Goal: Contribute content: Add original content to the website for others to see

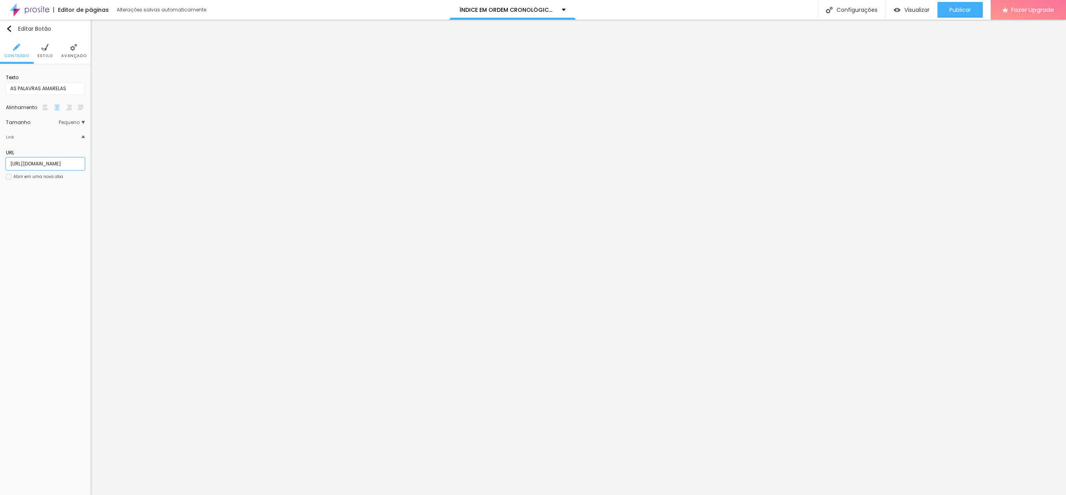
scroll to position [0, 69]
paste input "undefeated"
type input "[URL][DOMAIN_NAME]"
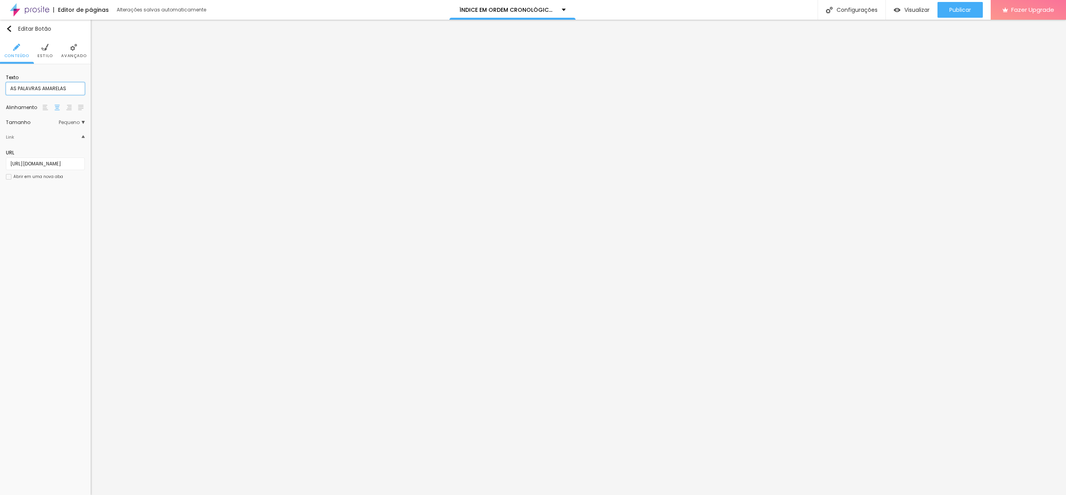
drag, startPoint x: 69, startPoint y: 89, endPoint x: -3, endPoint y: 88, distance: 71.7
click at [0, 88] on html "Editor de páginas Alterações salvas automaticamente ÍNDICE EM ORDEM CRONOLÓGICA…" at bounding box center [533, 247] width 1066 height 495
type input "UNDEFEATED"
click at [960, 11] on span "Publicar" at bounding box center [960, 10] width 22 height 6
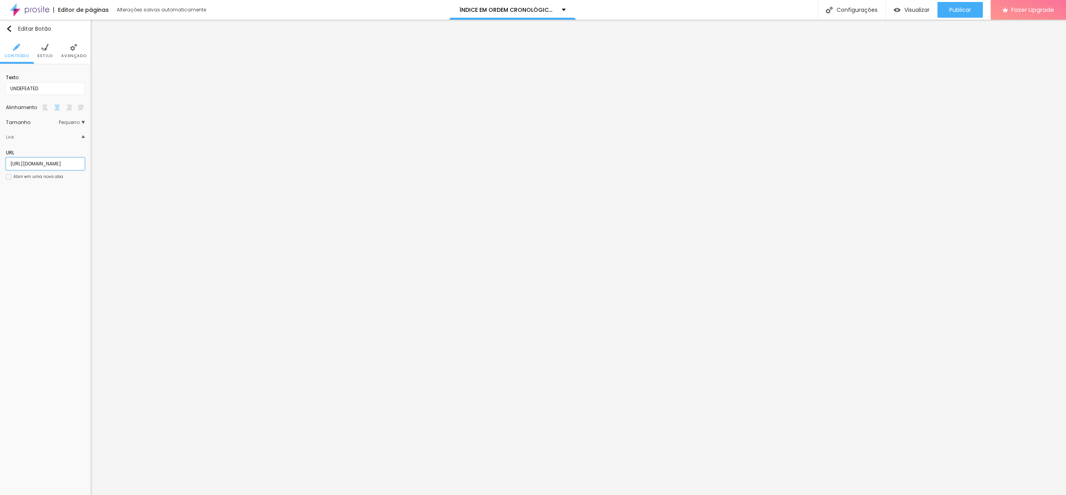
paste input "o-alien"
type input "[URL][DOMAIN_NAME]"
drag, startPoint x: 47, startPoint y: 87, endPoint x: -18, endPoint y: 86, distance: 65.4
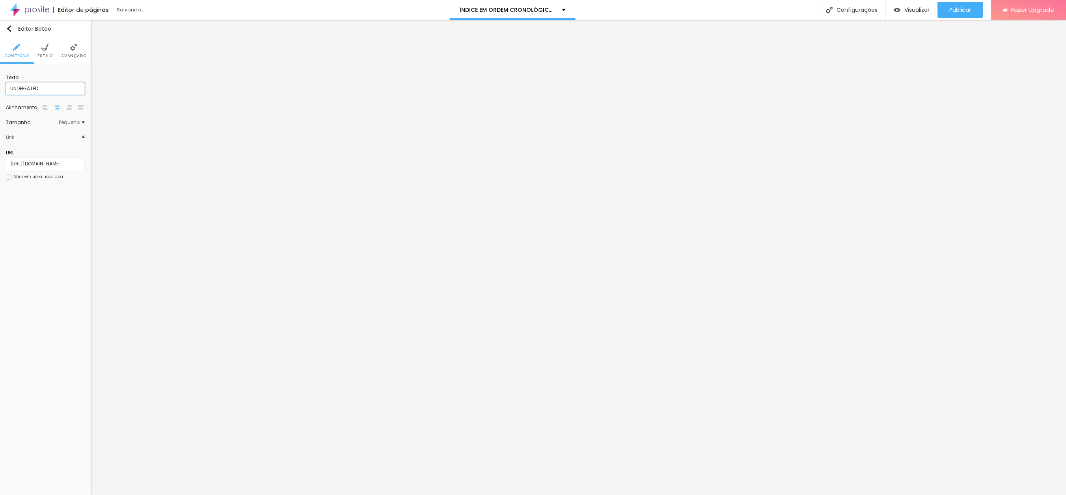
click at [0, 86] on html "Editor de páginas Salvando... ÍNDICE EM ORDEM CRONOLÓGICA DOS SONHOS Configuraç…" at bounding box center [533, 247] width 1066 height 495
type input "O ALIEN"
drag, startPoint x: 948, startPoint y: 11, endPoint x: 909, endPoint y: 4, distance: 40.5
click at [949, 11] on span "Publicar" at bounding box center [960, 10] width 22 height 6
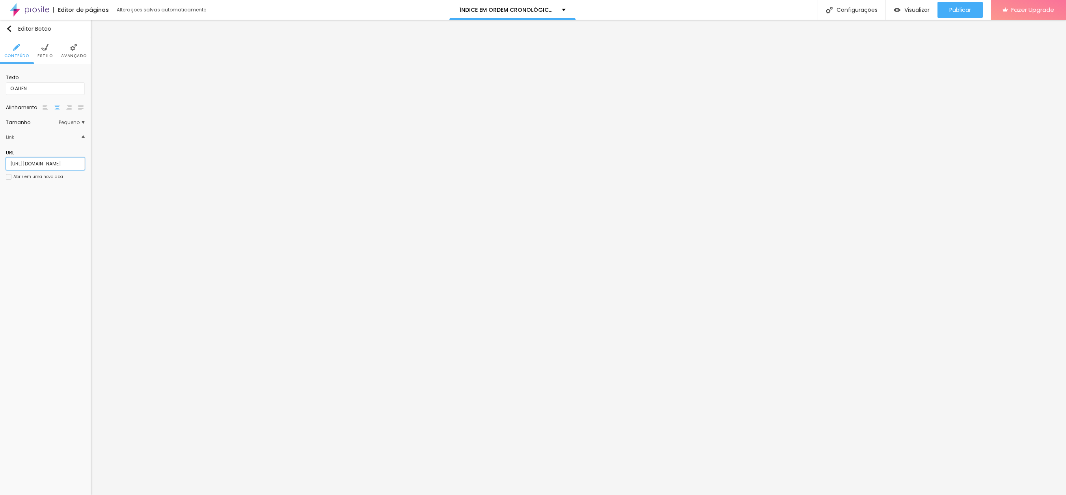
paste input "sonho-perdido-da-mae-da-[PERSON_NAME]"
type input "[URL][DOMAIN_NAME]"
drag, startPoint x: 37, startPoint y: 89, endPoint x: -19, endPoint y: 85, distance: 55.7
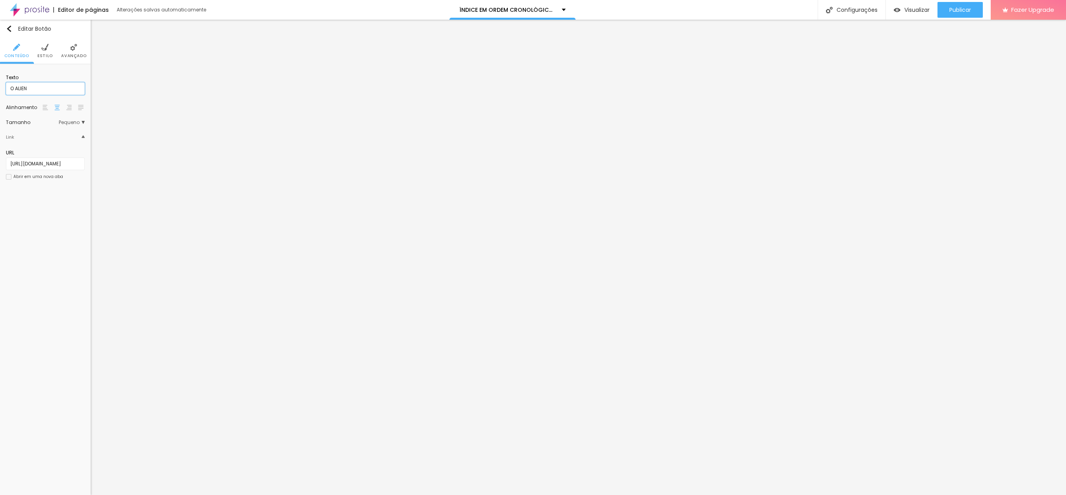
click at [0, 85] on html "Editor de páginas Alterações salvas automaticamente ÍNDICE EM ORDEM CRONOLÓGICA…" at bounding box center [533, 247] width 1066 height 495
type input "O SONHO PERDIDO DA MÃE DA [PERSON_NAME]"
drag, startPoint x: 954, startPoint y: 12, endPoint x: 949, endPoint y: 8, distance: 6.2
click at [954, 12] on span "Publicar" at bounding box center [960, 10] width 22 height 6
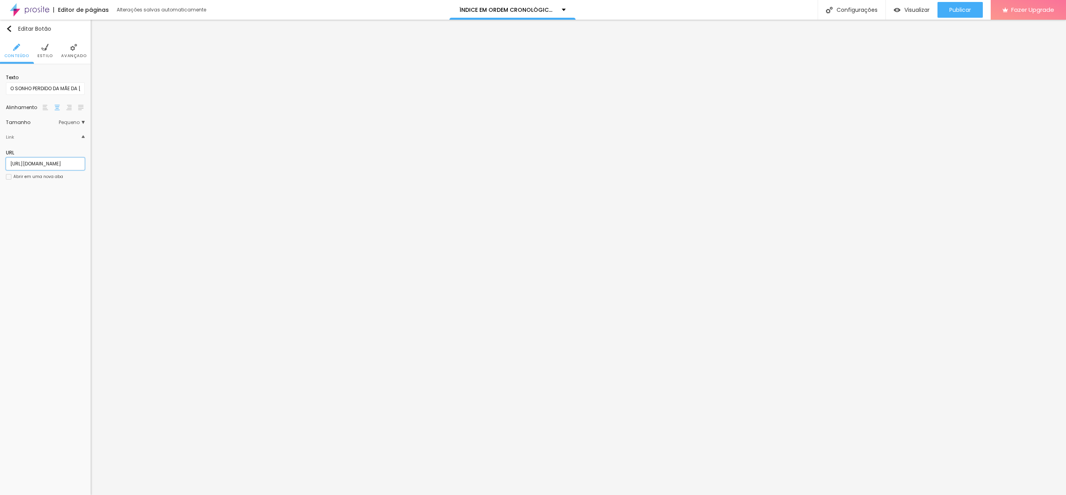
paste input "que-e-a-vida-sem-luz"
type input "[URL][DOMAIN_NAME]"
type input "O QUE É A VIDA SEM LUZ?"
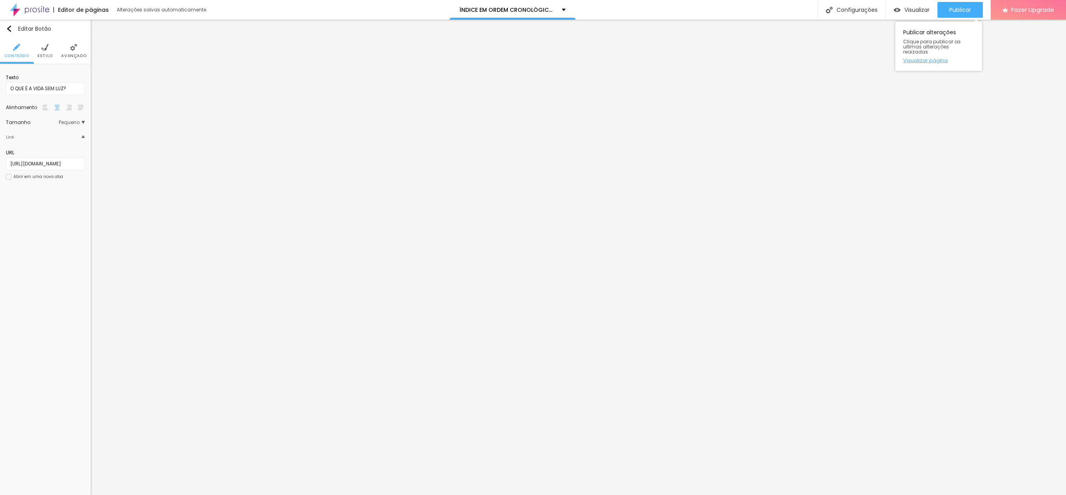
drag, startPoint x: 961, startPoint y: 7, endPoint x: 948, endPoint y: 57, distance: 51.4
click at [961, 7] on span "Publicar" at bounding box center [960, 10] width 22 height 6
paste input "quero-montar-uma-casa"
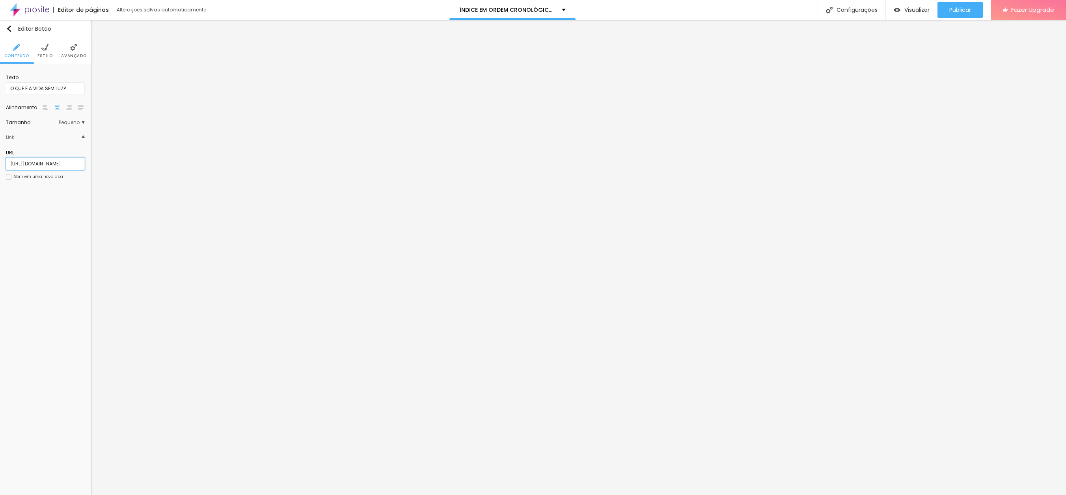
type input "[URL][DOMAIN_NAME]"
drag, startPoint x: 43, startPoint y: 87, endPoint x: -11, endPoint y: 85, distance: 54.8
click at [0, 85] on html "Editor de páginas Alterações salvas automaticamente ÍNDICE EM ORDEM CRONOLÓGICA…" at bounding box center [533, 247] width 1066 height 495
type input "QUERO MONTAR UMA CASA"
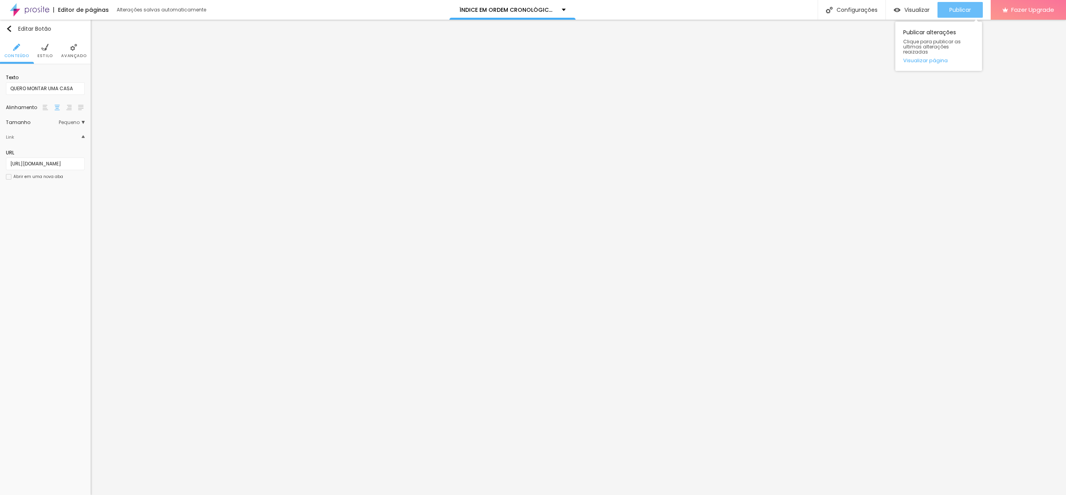
click at [958, 9] on span "Publicar" at bounding box center [960, 10] width 22 height 6
paste input "o-escritorio-de-ouro-do-meu-pai"
type input "[URL][DOMAIN_NAME]"
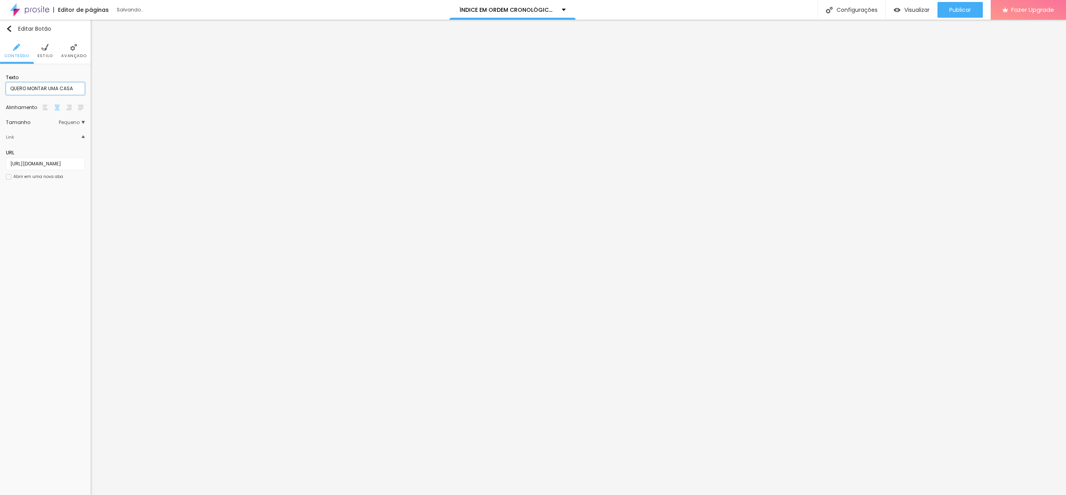
scroll to position [0, 0]
type input "O ESCRITÓRIO DE OURO DO MEU PAI"
click at [957, 9] on span "Publicar" at bounding box center [960, 10] width 22 height 6
paste input "tem-que-se-concentrar-no"
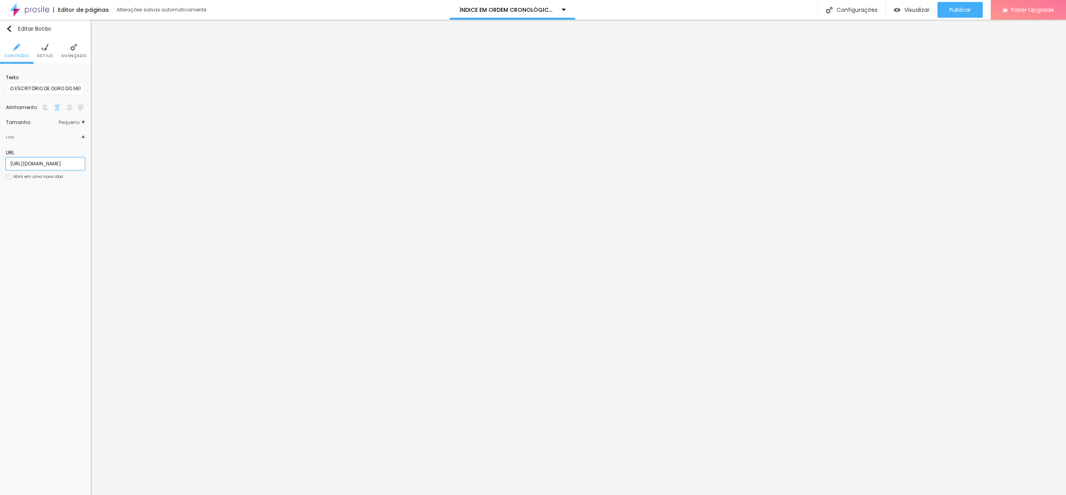
scroll to position [0, 82]
type input "[URL][DOMAIN_NAME]"
type input "TEM QUE SE CONCENTRAR NO"
click at [956, 10] on span "Publicar" at bounding box center [960, 10] width 22 height 6
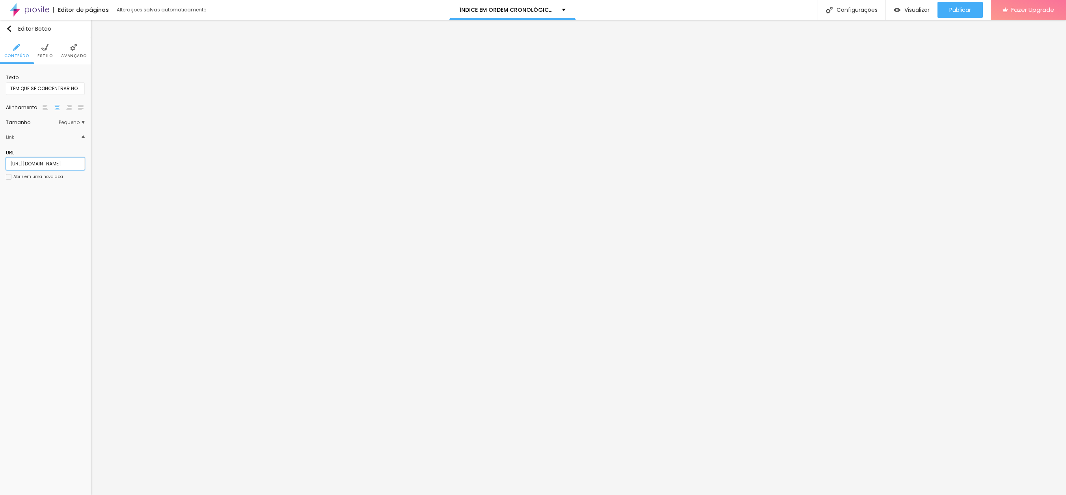
scroll to position [0, 82]
click at [67, 163] on input "[URL][DOMAIN_NAME]" at bounding box center [45, 164] width 79 height 13
drag, startPoint x: 84, startPoint y: 164, endPoint x: 33, endPoint y: 164, distance: 50.4
click at [0, 163] on html "Editor de páginas Alterações salvas automaticamente ÍNDICE EM ORDEM CRONOLÓGICA…" at bounding box center [533, 247] width 1066 height 495
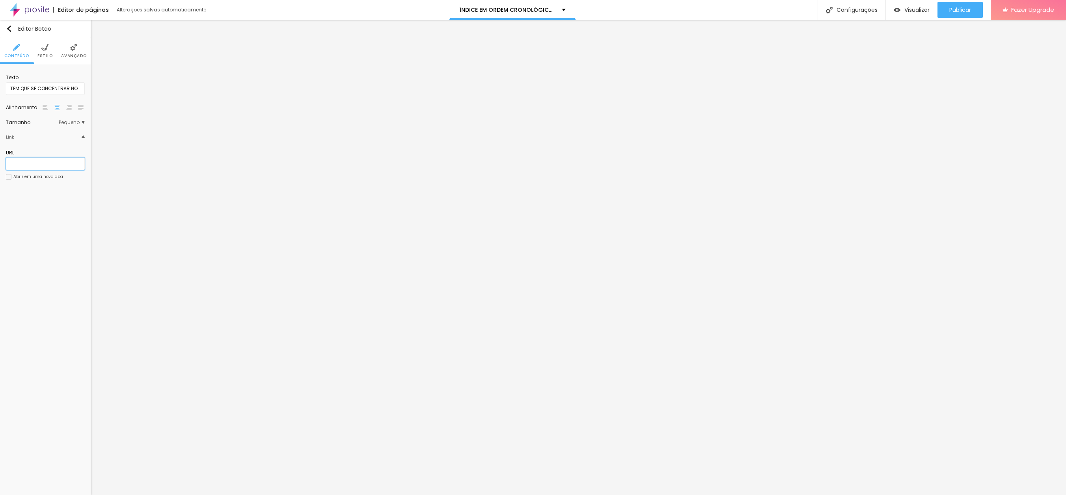
click at [33, 164] on input "text" at bounding box center [45, 164] width 79 height 13
paste input "[URL][DOMAIN_NAME]"
type input "[URL][DOMAIN_NAME]"
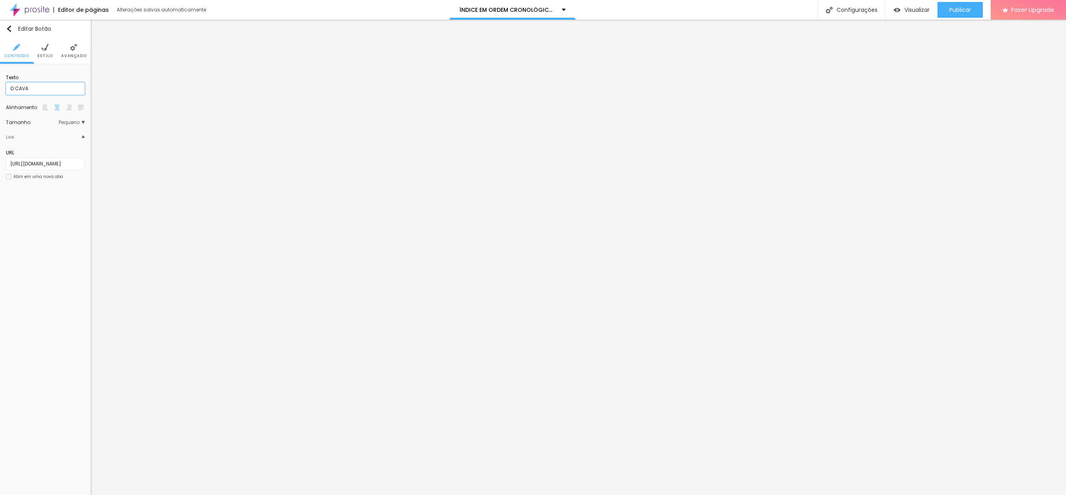
type input "O CAVALO SEM SELA E O PADRE DESOBRIGADO"
click at [954, 11] on span "Publicar" at bounding box center [960, 10] width 22 height 6
paste input "luz"
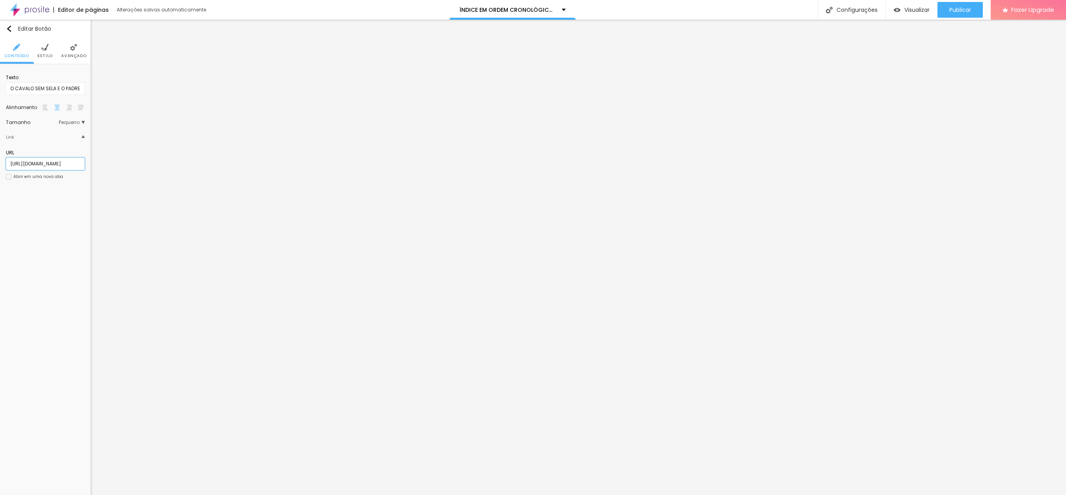
type input "[URL][DOMAIN_NAME]"
type input "Ó LUZ"
click at [954, 9] on span "Publicar" at bounding box center [960, 10] width 22 height 6
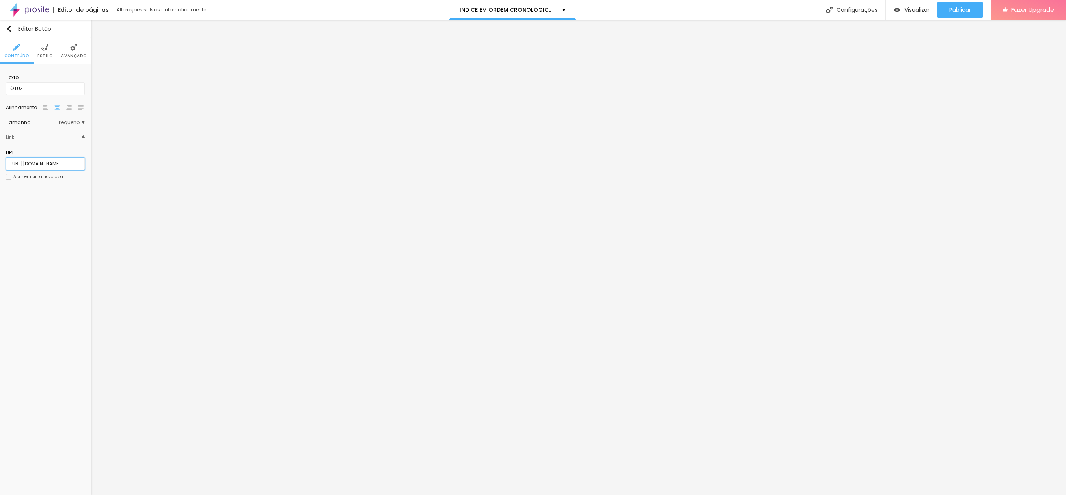
paste input "copo-de-uisque-quebrado"
type input "[URL][DOMAIN_NAME]"
click at [31, 87] on input "Ó LUZ" at bounding box center [45, 88] width 79 height 13
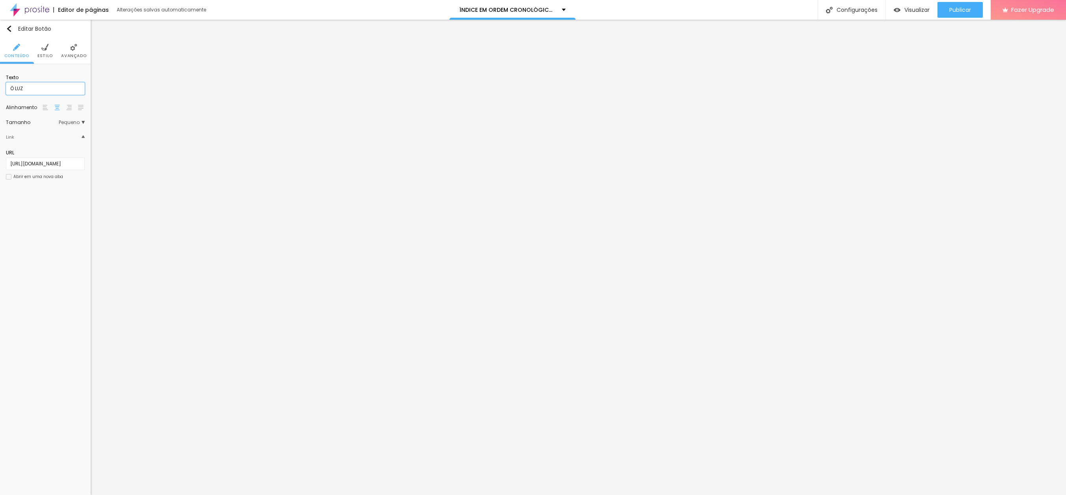
drag, startPoint x: 32, startPoint y: 87, endPoint x: 0, endPoint y: 86, distance: 32.0
click at [0, 86] on div "Texto Ó LUZ Alinhamento Tamanho Pequeno Pequeno Normal Grande Link URL [URL][DO…" at bounding box center [45, 129] width 91 height 131
type input "O COPO DE UÍSQUE QUEBRADO"
drag, startPoint x: 956, startPoint y: 7, endPoint x: 929, endPoint y: 2, distance: 27.0
click at [956, 7] on span "Publicar" at bounding box center [960, 10] width 22 height 6
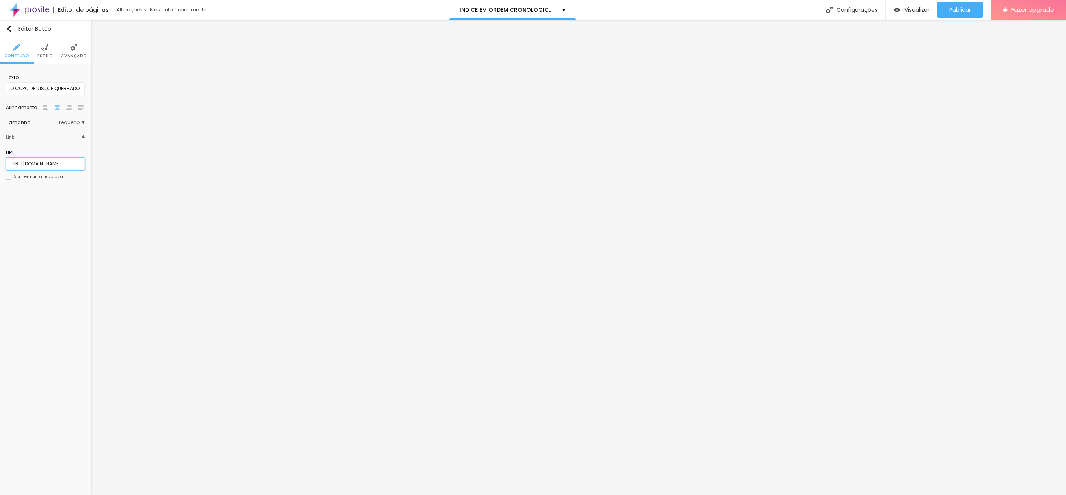
scroll to position [0, 86]
paste input "molho-de-tomate-no-brac"
type input "[URL][DOMAIN_NAME]"
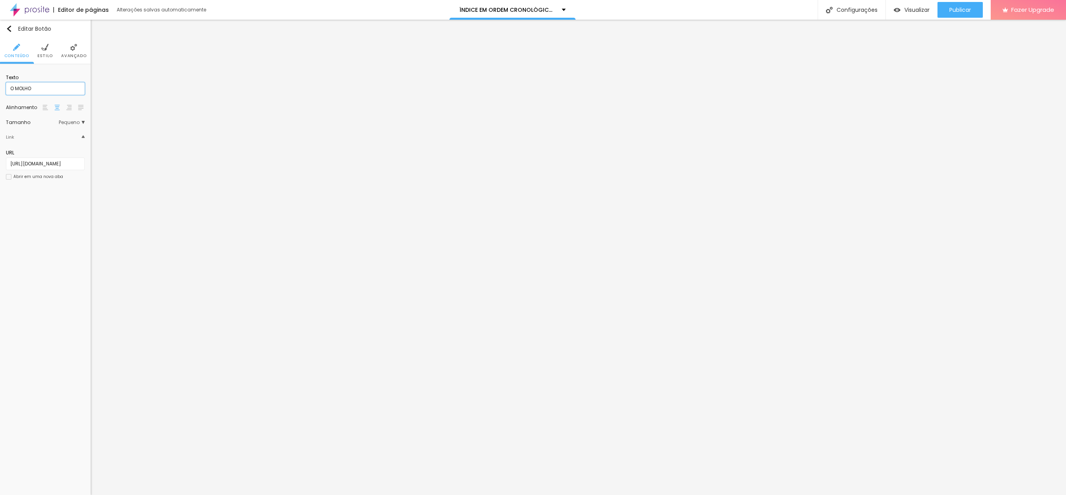
type input "O MOLHO DE TOMATE NO BRAÇO"
click at [967, 8] on span "Publicar" at bounding box center [960, 10] width 22 height 6
drag, startPoint x: 6, startPoint y: 165, endPoint x: 13, endPoint y: 162, distance: 7.8
click at [52, 166] on div "[URL][DOMAIN_NAME]" at bounding box center [45, 164] width 79 height 13
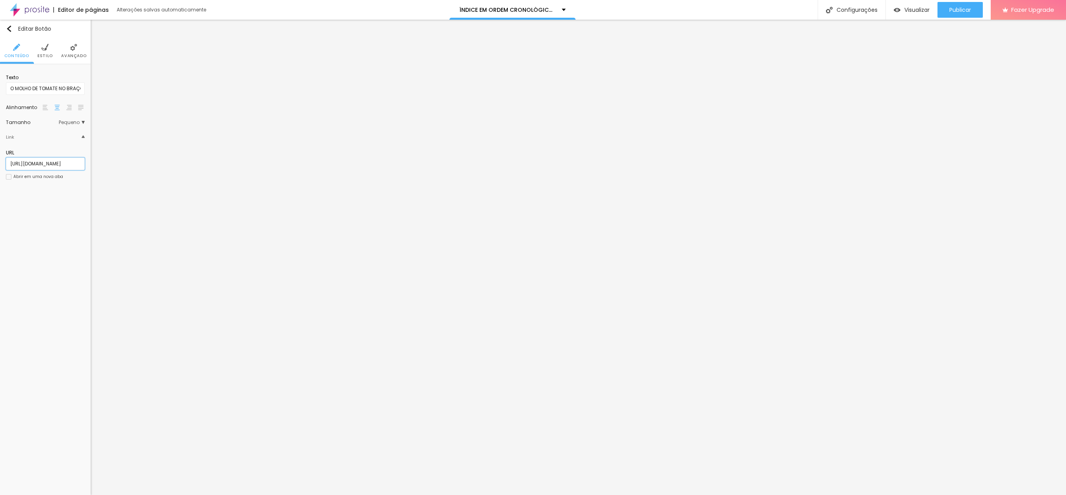
paste input "a-pessoa-pode-ser-ela-mesma"
type input "[URL][DOMAIN_NAME]"
type input "A PESSOA PODE SER ELA MESMA"
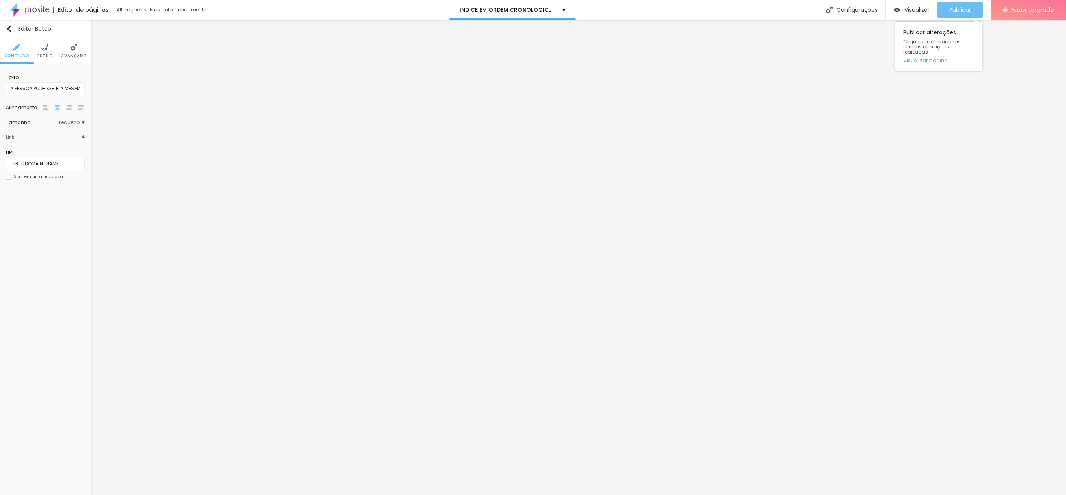
drag, startPoint x: 965, startPoint y: 11, endPoint x: 950, endPoint y: 11, distance: 15.0
click at [965, 11] on span "Publicar" at bounding box center [960, 10] width 22 height 6
click at [74, 163] on input "[URL][DOMAIN_NAME]" at bounding box center [45, 164] width 79 height 13
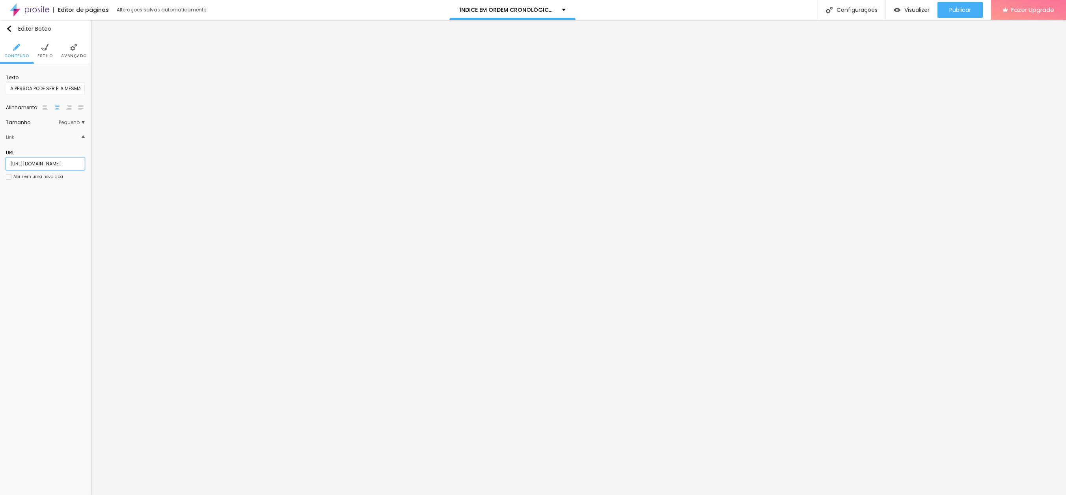
drag, startPoint x: 82, startPoint y: 163, endPoint x: -41, endPoint y: 159, distance: 123.4
click at [0, 159] on html "Editor de páginas Alterações salvas automaticamente ÍNDICE EM ORDEM CRONOLÓGICA…" at bounding box center [533, 247] width 1066 height 495
paste input "[URL][DOMAIN_NAME]"
type input "[URL][DOMAIN_NAME]"
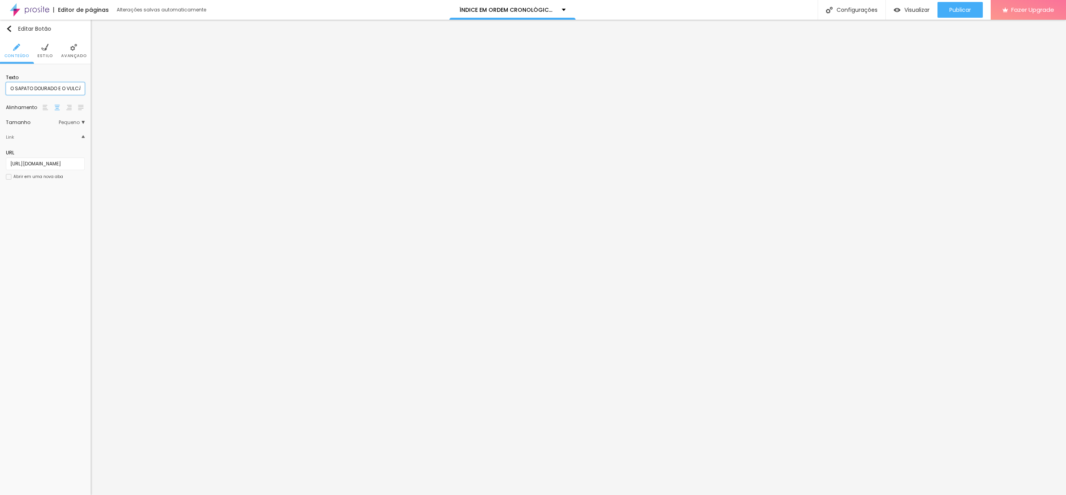
scroll to position [0, 0]
click at [12, 88] on input "O SAPATO DOURADO E O VULCÃO" at bounding box center [45, 88] width 79 height 13
click at [36, 87] on input "Os SAPATO DOURADO E O VULCÃO" at bounding box center [45, 88] width 79 height 13
drag, startPoint x: 16, startPoint y: 86, endPoint x: 48, endPoint y: 92, distance: 32.9
click at [14, 86] on input "Os SAPATOS DOURADO E O VULCÃO" at bounding box center [45, 88] width 79 height 13
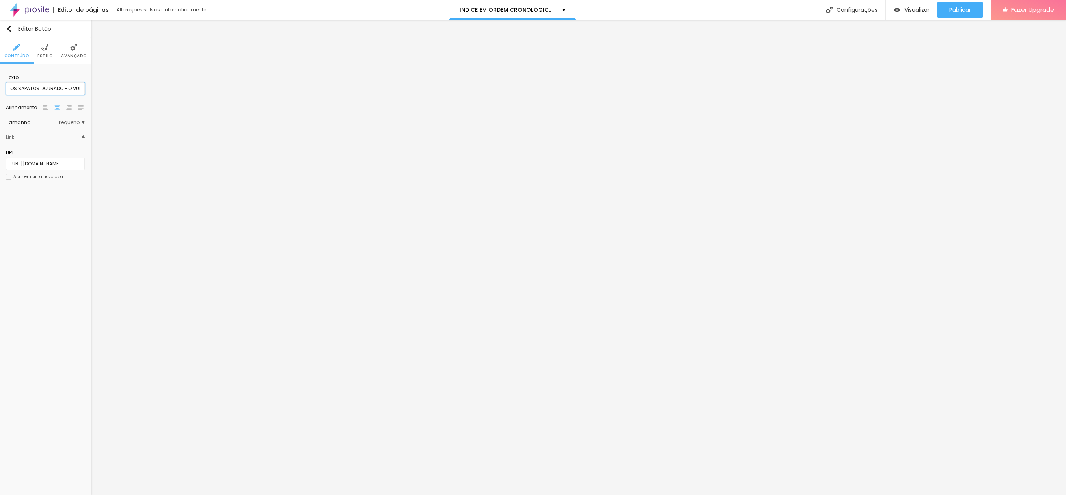
drag, startPoint x: 63, startPoint y: 87, endPoint x: 87, endPoint y: 100, distance: 27.3
click at [63, 87] on input "OS SAPATOS DOURADO E O VULCÃO" at bounding box center [45, 88] width 79 height 13
type input "OS SAPATOS DOURADOS E O VULCÃO"
click at [958, 13] on span "Publicar" at bounding box center [960, 10] width 22 height 6
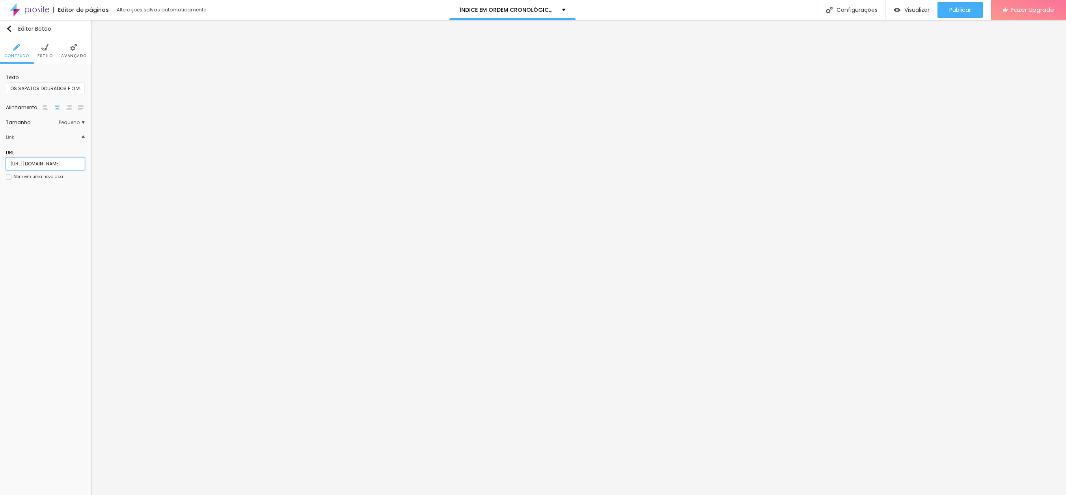
paste input "mas-vou-morar-num-lugar-onde-aconteceu-essa-desgraca"
type input "[URL][DOMAIN_NAME]"
type input "MAS VOU MORAR NUM LUGAR ONDE ACONTECEU ESSA DESGRAÇA?"
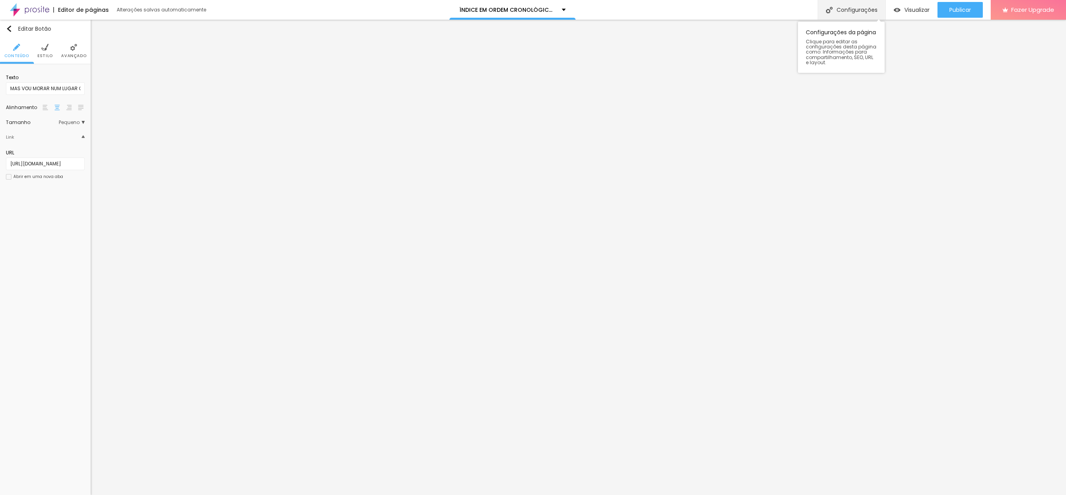
drag, startPoint x: 952, startPoint y: 11, endPoint x: 835, endPoint y: 1, distance: 116.7
click at [952, 11] on span "Publicar" at bounding box center [960, 10] width 22 height 6
paste input "o-espirito-da-poesi"
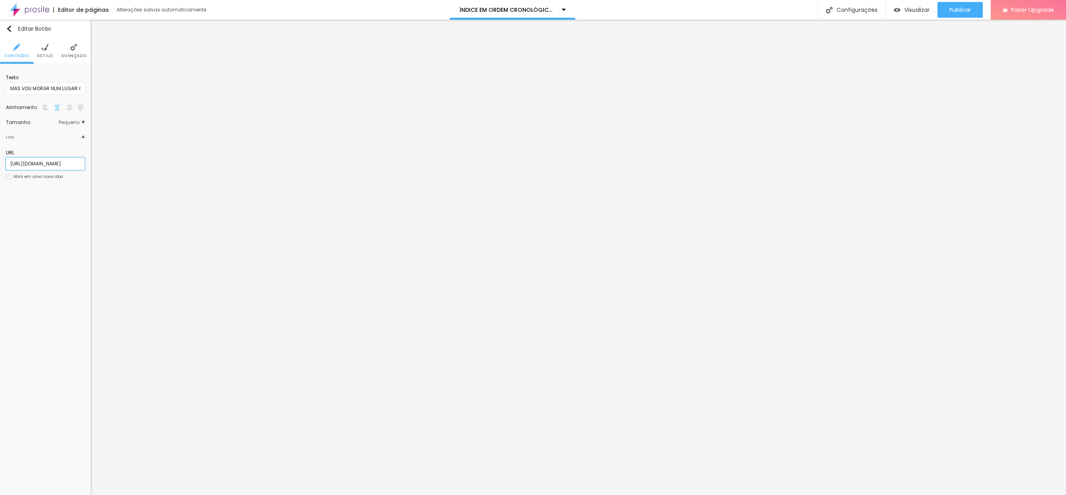
type input "[URL][DOMAIN_NAME]"
type input "O ESPÍRITO DA POESIA"
click at [956, 7] on span "Publicar" at bounding box center [960, 10] width 22 height 6
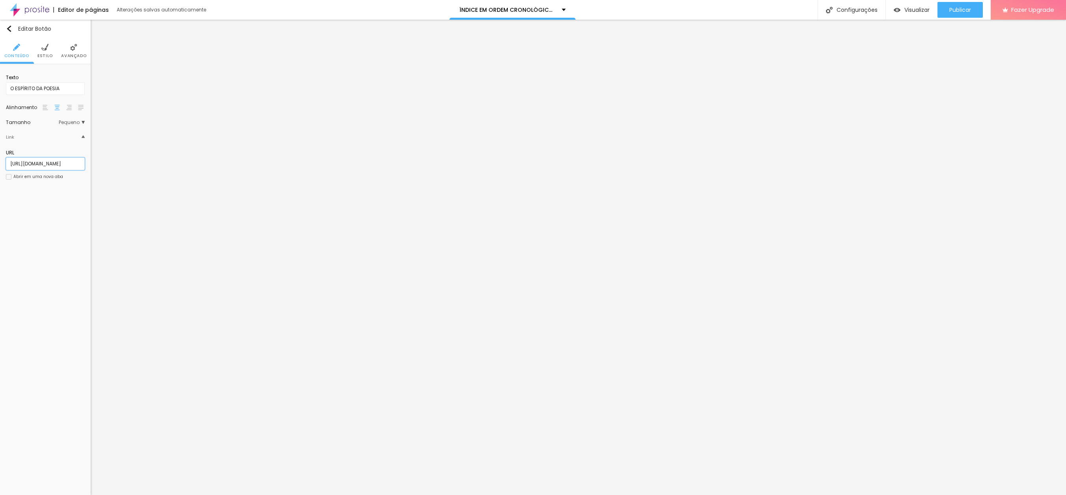
paste input "text"
type input "[URL][DOMAIN_NAME]"
drag, startPoint x: 12, startPoint y: 87, endPoint x: 85, endPoint y: 88, distance: 72.9
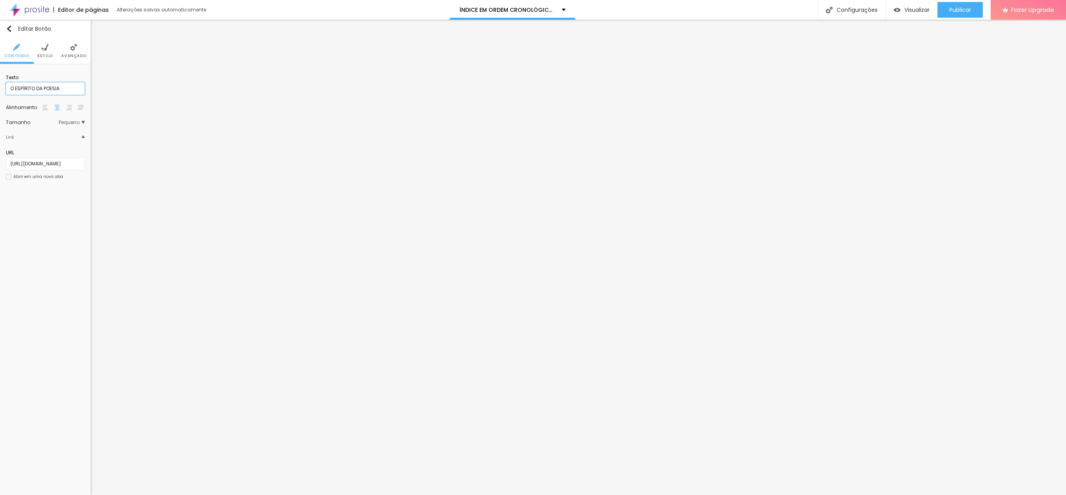
click at [87, 89] on div "Texto O ESPÍRITO DA POESIA Alinhamento Tamanho Pequeno Pequeno Normal Grande Li…" at bounding box center [45, 129] width 91 height 131
type input "A POESIA"
click at [963, 7] on span "Publicar" at bounding box center [960, 10] width 22 height 6
paste input "maca-o-fruto-proibido"
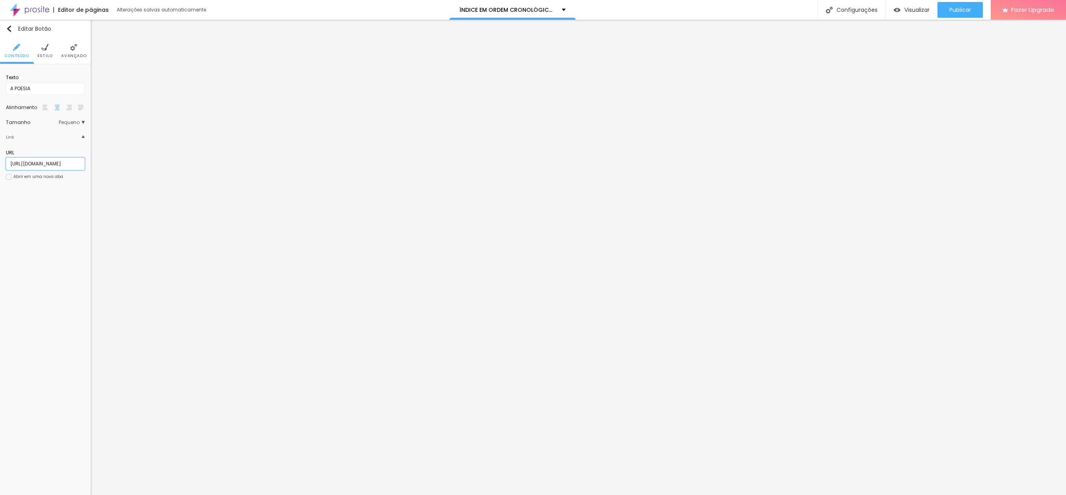
scroll to position [0, 71]
type input "[URL][DOMAIN_NAME]"
drag, startPoint x: 38, startPoint y: 87, endPoint x: -4, endPoint y: 82, distance: 42.0
click at [0, 82] on html "Editor de páginas Alterações salvas automaticamente ÍNDICE EM ORDEM CRONOLÓGICA…" at bounding box center [533, 247] width 1066 height 495
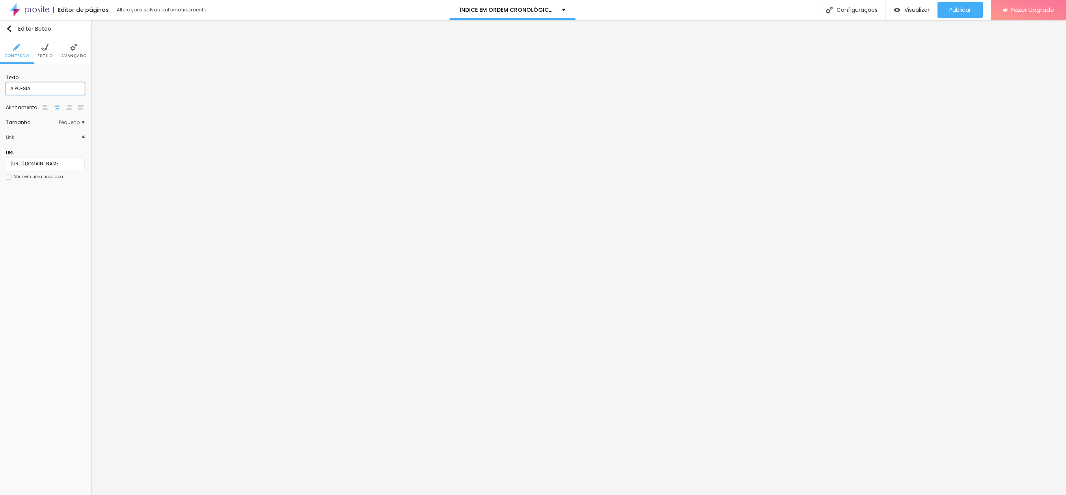
drag, startPoint x: 41, startPoint y: 86, endPoint x: -32, endPoint y: 81, distance: 72.7
click at [0, 81] on html "Editor de páginas Alterações salvas automaticamente ÍNDICE EM ORDEM CRONOLÓGICA…" at bounding box center [533, 247] width 1066 height 495
type input "M"
type input "MAÇÃ, O FRUTO PROIBIDO"
click at [956, 7] on span "Publicar" at bounding box center [960, 10] width 22 height 6
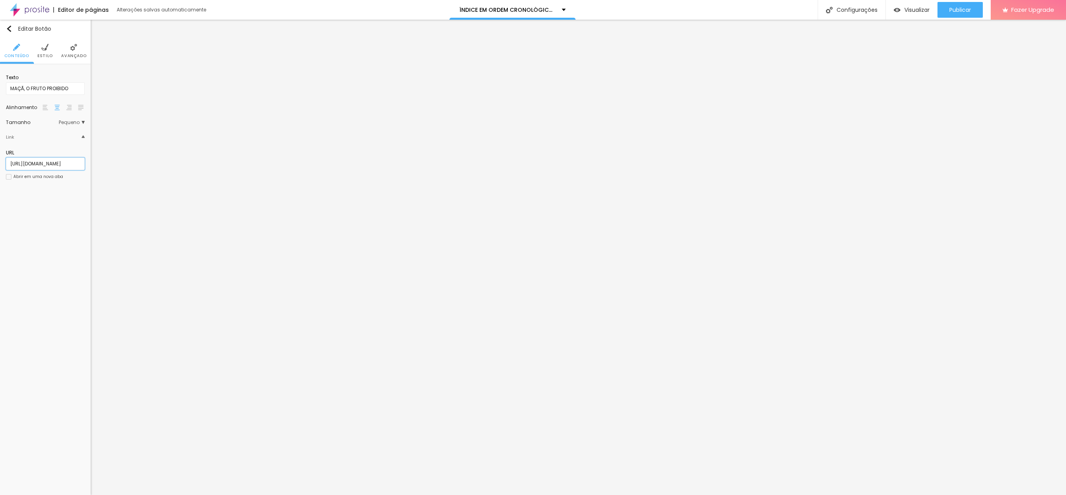
scroll to position [0, 71]
paste input "as-paredes-assombradas"
type input "[URL][DOMAIN_NAME]"
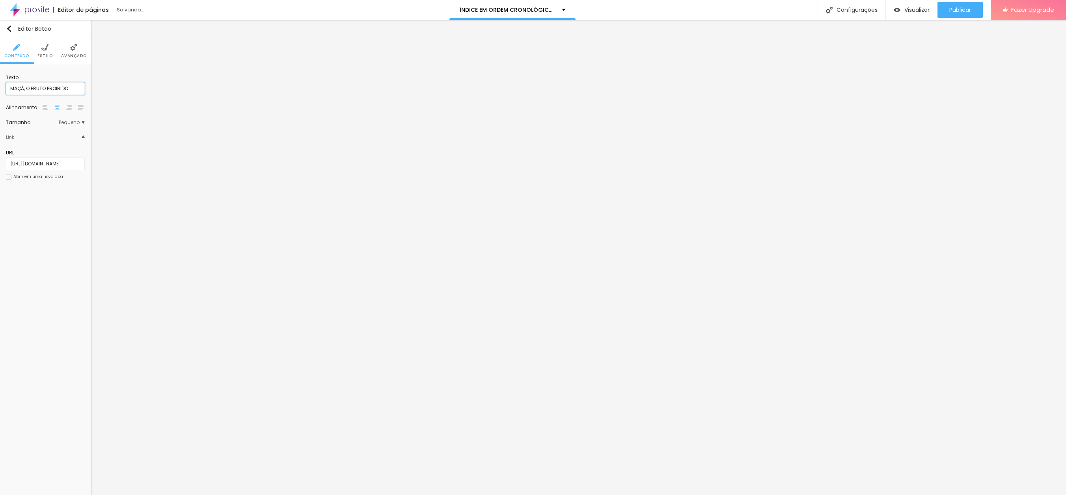
drag, startPoint x: 74, startPoint y: 88, endPoint x: 2, endPoint y: 84, distance: 72.6
click at [2, 84] on div "Texto MAÇÃ, O FRUTO PROIBIDO Alinhamento Tamanho Pequeno Pequeno Normal Grande …" at bounding box center [45, 129] width 91 height 131
type input "AS PAREDES ASSOMBRADAS"
click at [952, 8] on span "Publicar" at bounding box center [960, 10] width 22 height 6
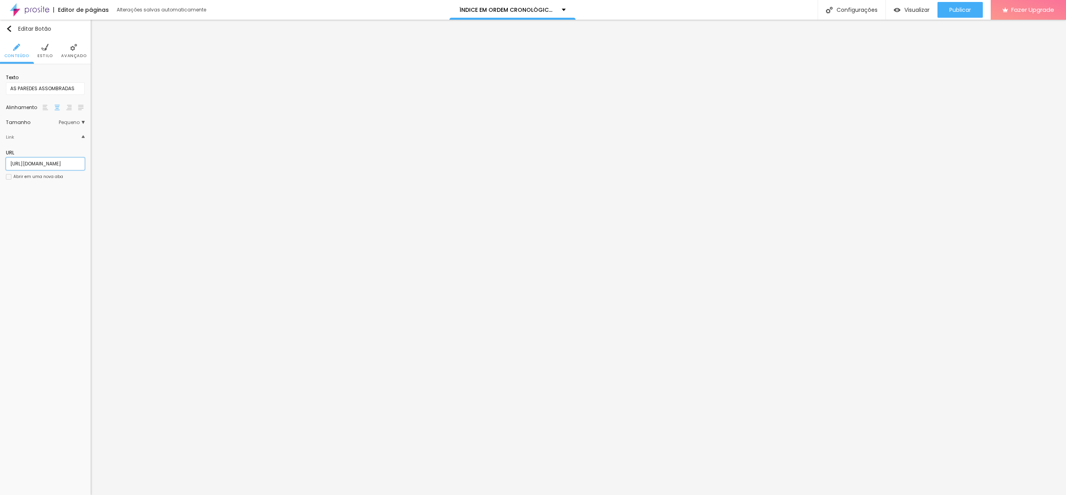
paste input "o-halo"
type input "[URL][DOMAIN_NAME]"
drag, startPoint x: 79, startPoint y: 87, endPoint x: -17, endPoint y: 80, distance: 96.4
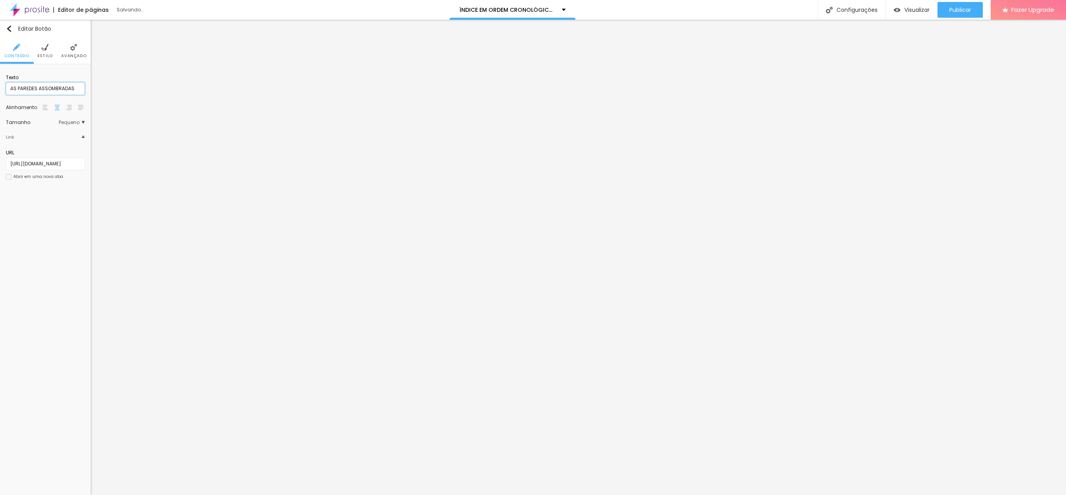
click at [0, 80] on html "Editor de páginas Salvando... ÍNDICE EM ORDEM CRONOLÓGICA DOS SONHOS Configuraç…" at bounding box center [533, 247] width 1066 height 495
type input "O HALO"
click at [33, 222] on div "Editar Botão Conteúdo Estilo Avançado Texto O HALO Alinhamento Tamanho Pequeno …" at bounding box center [45, 258] width 91 height 476
click at [965, 9] on span "Publicar" at bounding box center [960, 10] width 22 height 6
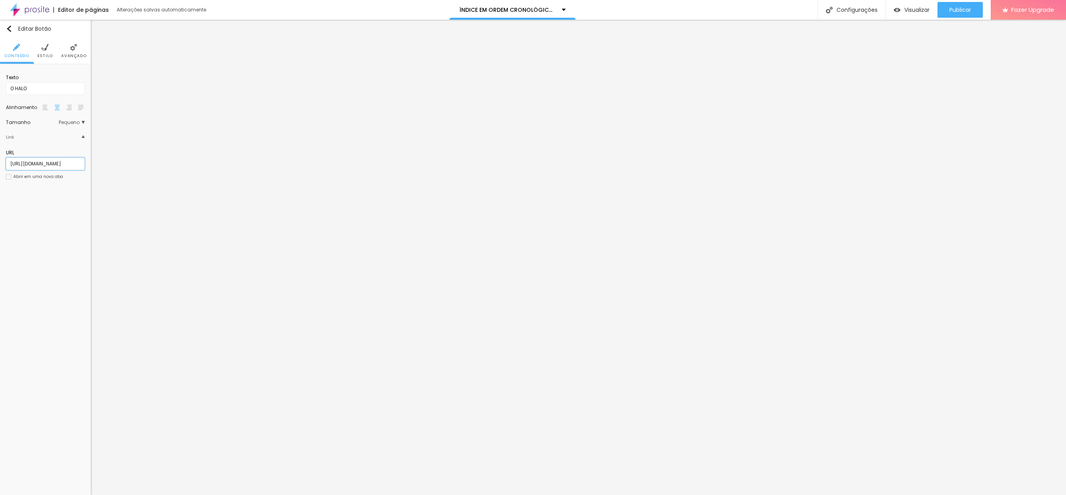
paste input "ela-atravessou-o-deserto-sem-nem-um-coraca"
type input "[URL][DOMAIN_NAME]"
drag, startPoint x: 7, startPoint y: 86, endPoint x: -29, endPoint y: 82, distance: 36.5
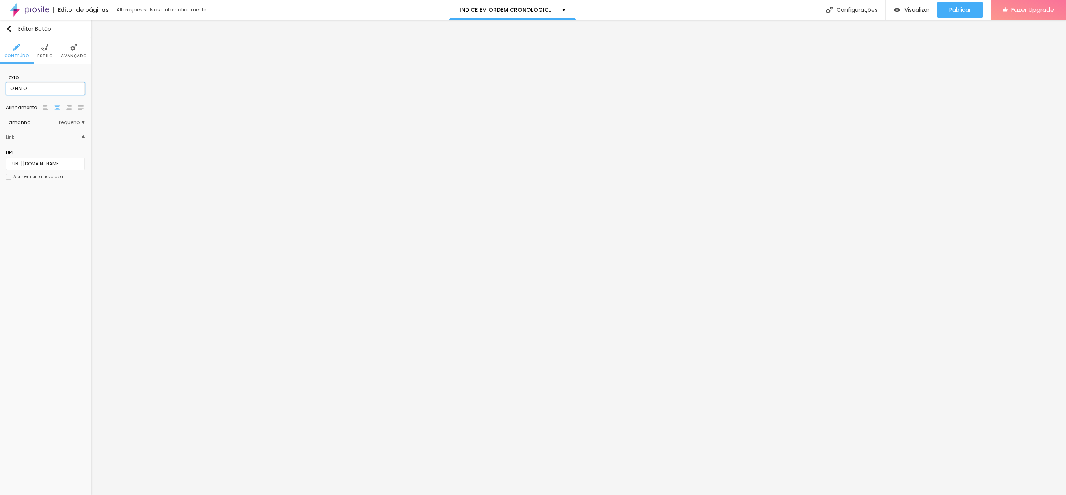
click at [0, 82] on html "Editor de páginas Alterações salvas automaticamente ÍNDICE EM ORDEM CRONOLÓGICA…" at bounding box center [533, 247] width 1066 height 495
type input "ELA ATRAVESSOU O DESRTO SEM NEM UM CORAÇÃO"
click at [954, 9] on span "Publicar" at bounding box center [960, 10] width 22 height 6
paste input "as-cartas-celestiais"
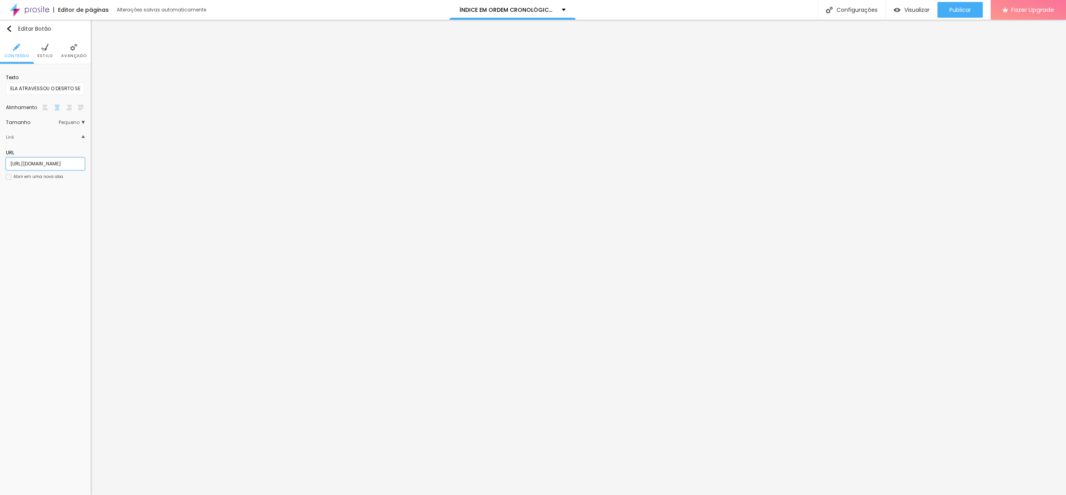
scroll to position [0, 63]
type input "[URL][DOMAIN_NAME]"
type input "AS CARTAS CELESTIAIS"
click at [956, 9] on span "Publicar" at bounding box center [960, 10] width 22 height 6
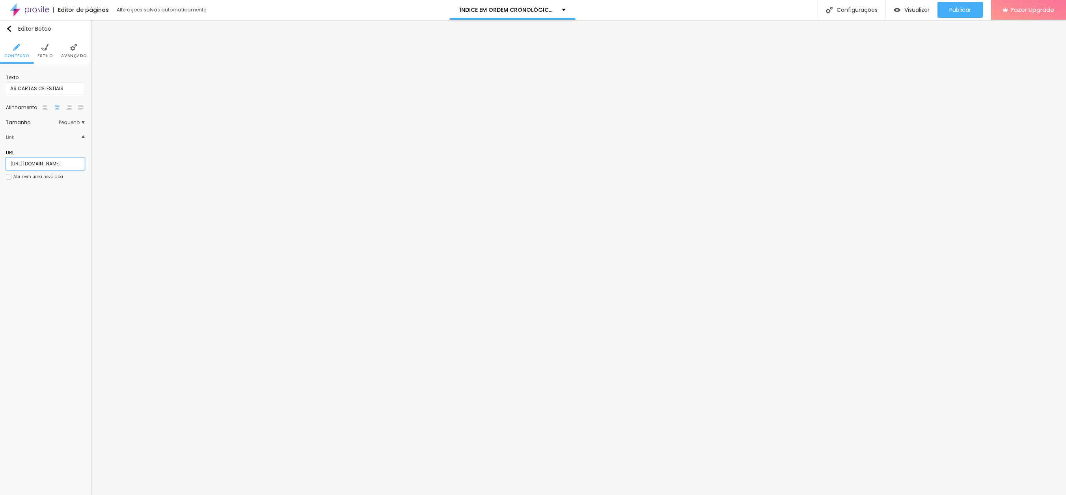
scroll to position [0, 63]
paste input "-desconfiguracao-da-libido"
type input "[URL][DOMAIN_NAME]"
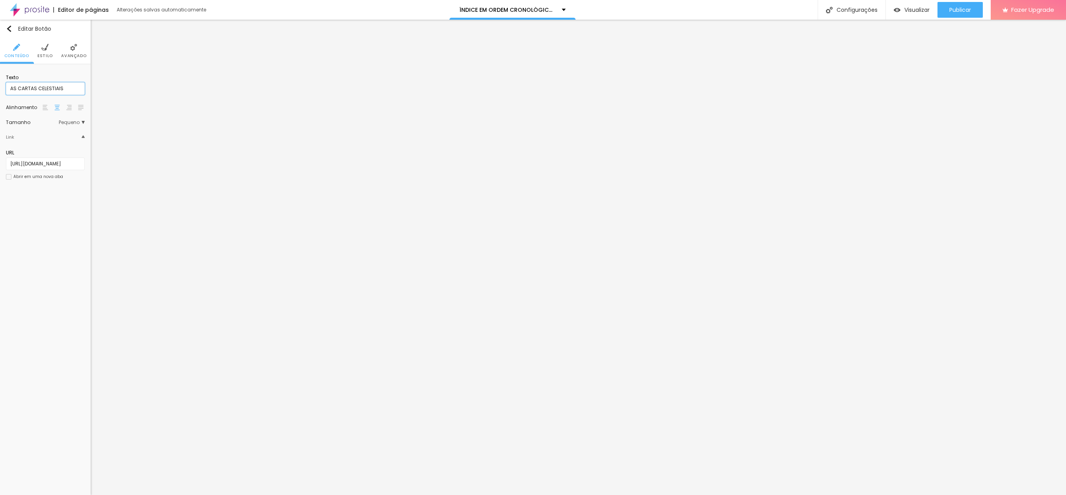
drag, startPoint x: 70, startPoint y: 86, endPoint x: -14, endPoint y: 82, distance: 84.0
click at [0, 82] on html "Editor de páginas Alterações salvas automaticamente ÍNDICE EM ORDEM CRONOLÓGICA…" at bounding box center [533, 247] width 1066 height 495
type input "A DESCONFIGURAÇÃO DA LIBIDO"
click at [959, 9] on span "Publicar" at bounding box center [960, 10] width 22 height 6
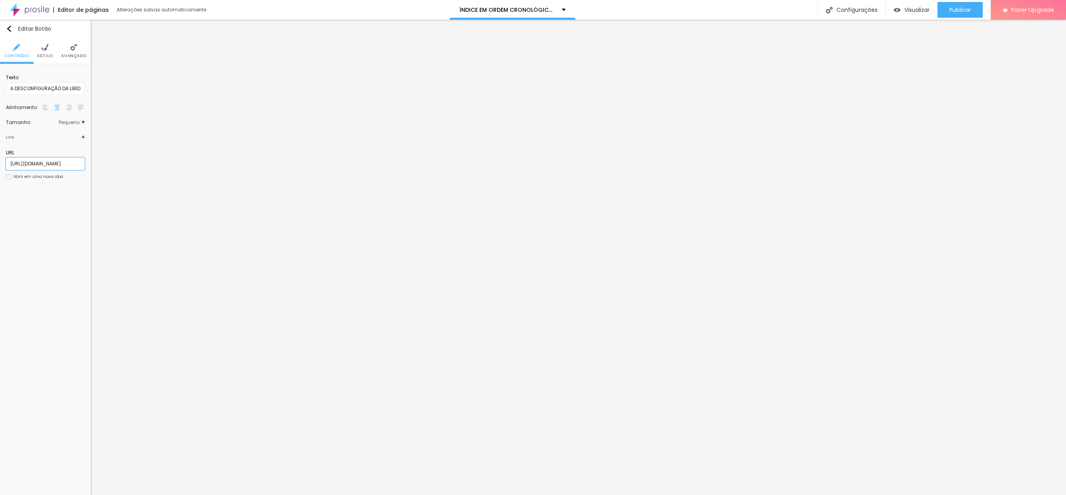
paste input "nova-encarnaca"
type input "[URL][DOMAIN_NAME]"
type input "A NOVA ENCARNAÇÃO"
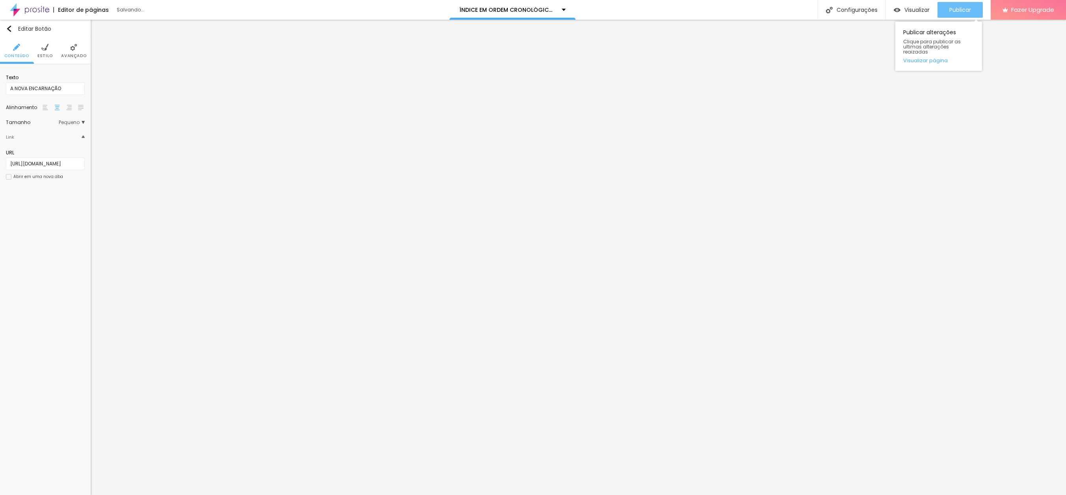
drag, startPoint x: 961, startPoint y: 9, endPoint x: 952, endPoint y: 9, distance: 9.5
click at [961, 9] on span "Publicar" at bounding box center [960, 10] width 22 height 6
paste input "parte-superior-do-[PERSON_NAME]"
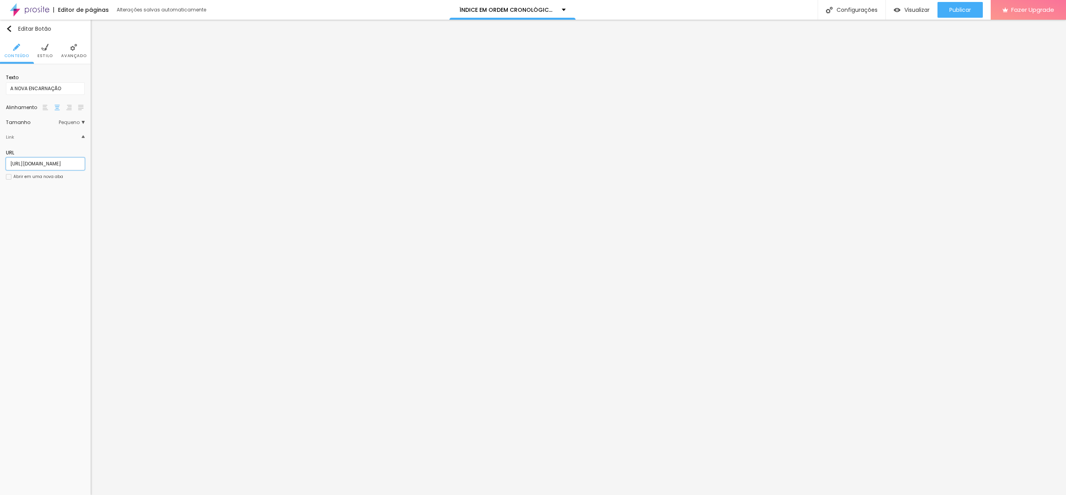
type input "[URL][DOMAIN_NAME]"
drag, startPoint x: 65, startPoint y: 91, endPoint x: -13, endPoint y: 86, distance: 77.7
click at [0, 86] on html "Editor de páginas Alterações salvas automaticamente ÍNDICE EM ORDEM CRONOLÓGICA…" at bounding box center [533, 247] width 1066 height 495
type input "A PARTE SUPERIOR DO ABDÔMEN NÃO PODE"
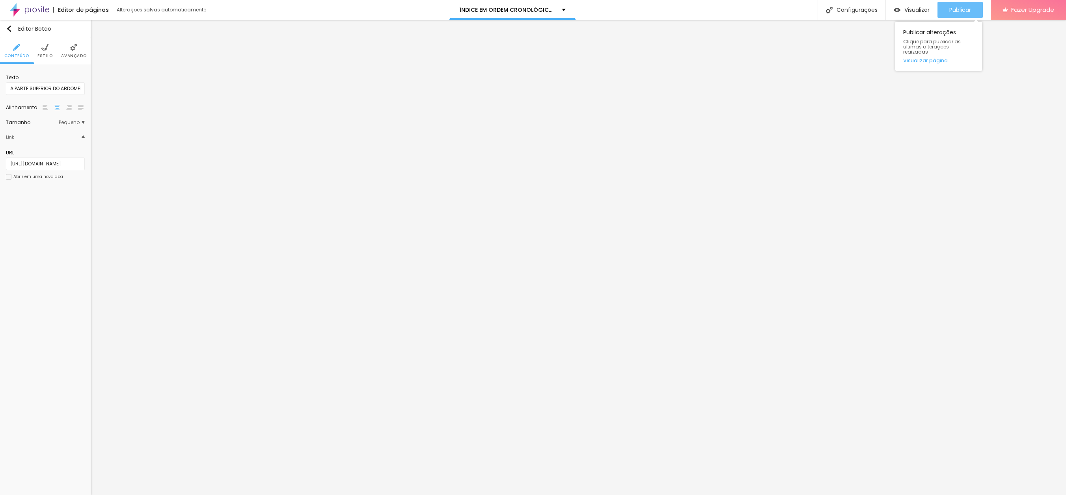
click at [954, 9] on span "Publicar" at bounding box center [960, 10] width 22 height 6
paste input "boquinha-amarga"
type input "[URL][DOMAIN_NAME]"
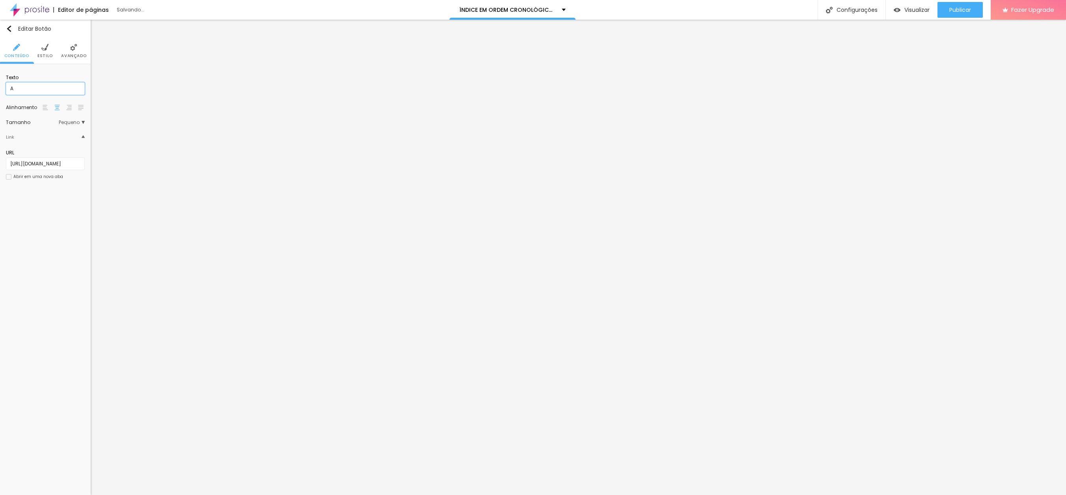
scroll to position [0, 0]
type input "A BOQUINHA AMARGA"
click at [957, 9] on span "Publicar" at bounding box center [960, 10] width 22 height 6
paste input "minha-analise-sobre-o-trend"
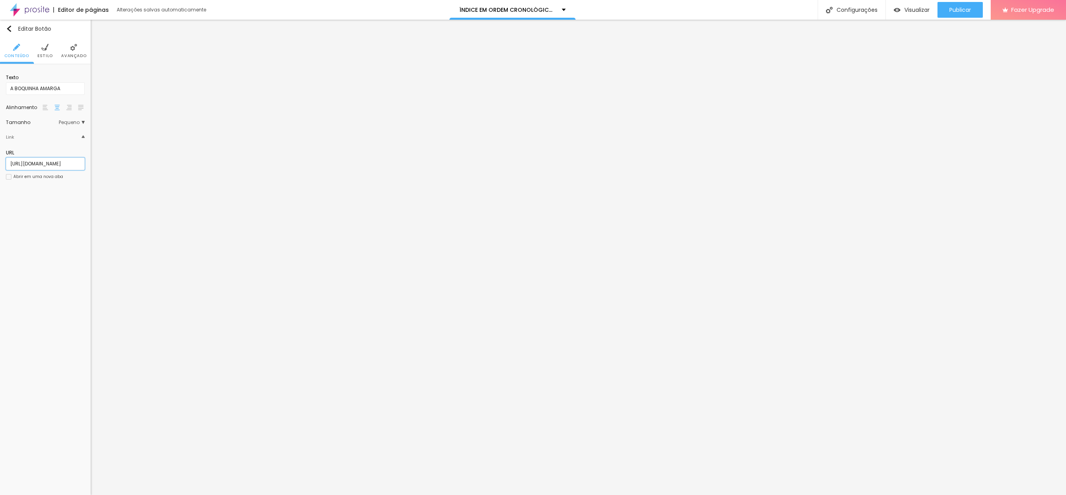
scroll to position [0, 87]
type input "[URL][DOMAIN_NAME]"
drag, startPoint x: 71, startPoint y: 87, endPoint x: -33, endPoint y: 79, distance: 103.9
click at [0, 79] on html "Editor de páginas Alterações salvas automaticamente ÍNDICE EM ORDEM CRONOLÓGICA…" at bounding box center [533, 247] width 1066 height 495
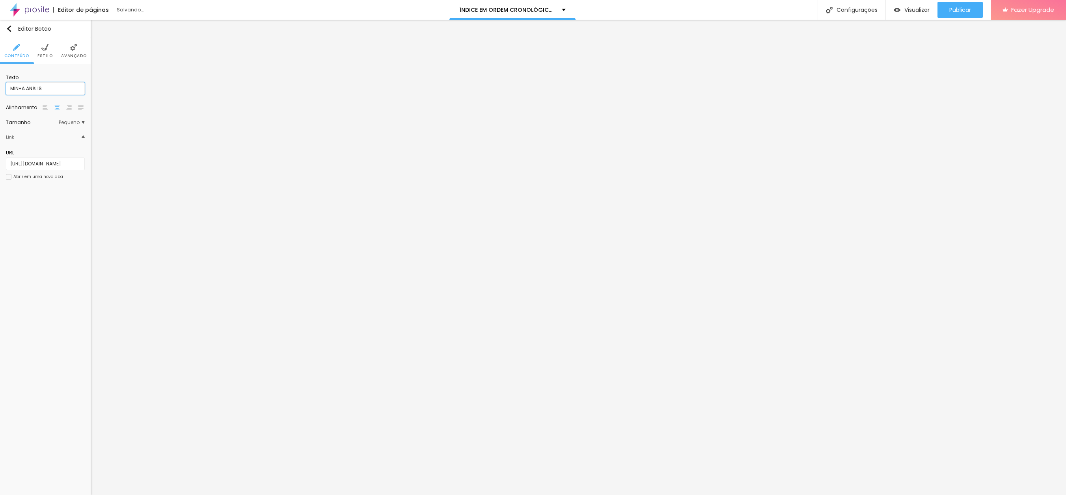
type input "MINHA ANÁLISE SOBRE O TREND DAS CORES CHAPADAS"
click at [963, 9] on span "Publicar" at bounding box center [960, 10] width 22 height 6
paste input "voce-aceitaria-essa-nova-encarnacao"
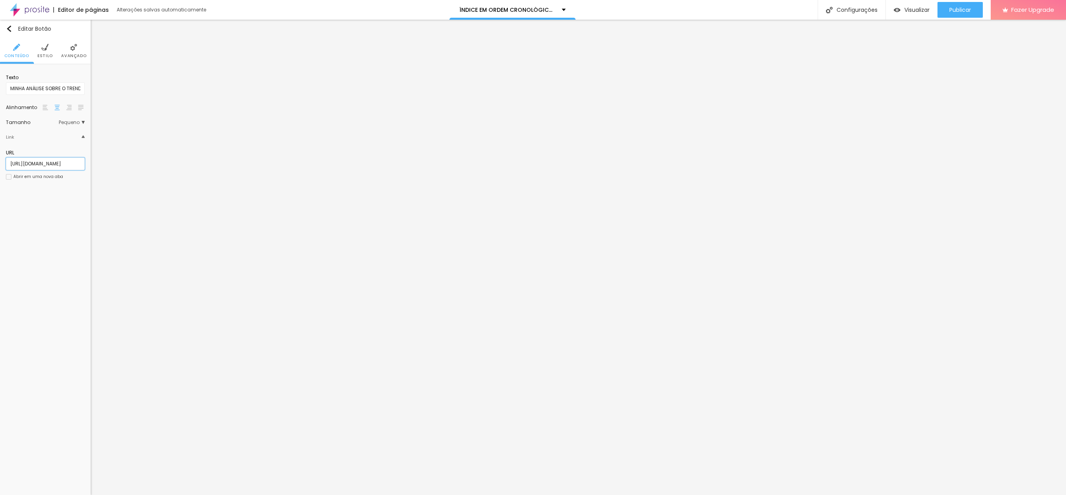
type input "[URL][DOMAIN_NAME]"
type input "VOCÊ ACEITARIA UMA NOVA ENCARNAÇÃO?"
click at [953, 10] on span "Publicar" at bounding box center [960, 10] width 22 height 6
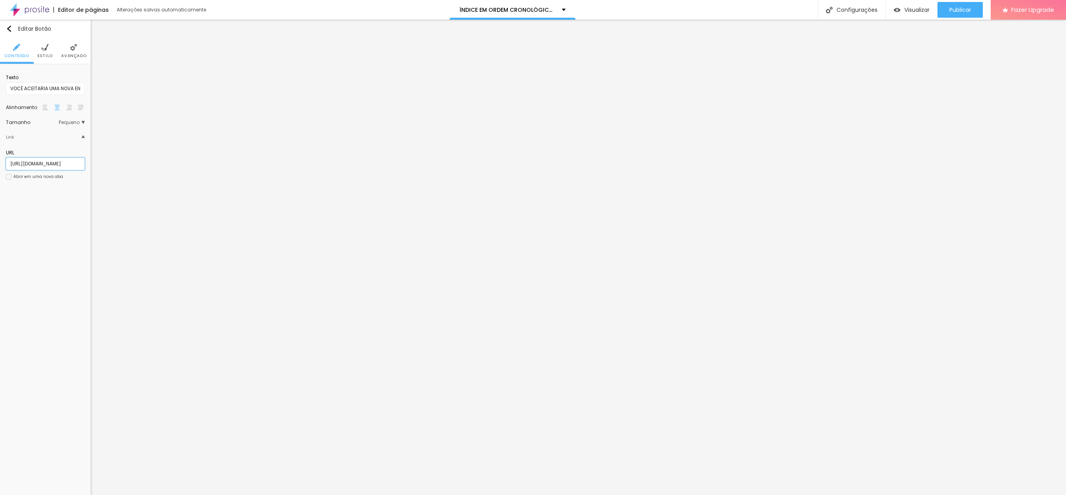
paste input "ela-raciocina-tudo-direitinh"
type input "[URL][DOMAIN_NAME]"
type input "ELA RACIOCINA TUDO DIREITINHO"
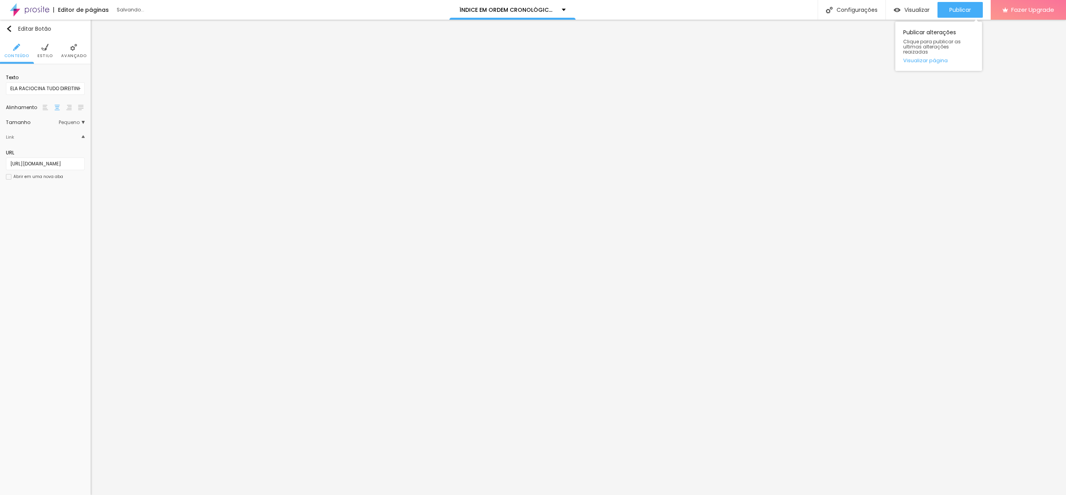
drag, startPoint x: 960, startPoint y: 7, endPoint x: 964, endPoint y: 45, distance: 37.6
click at [960, 7] on span "Publicar" at bounding box center [960, 10] width 22 height 6
paste input "e-sincera-e-dedicada"
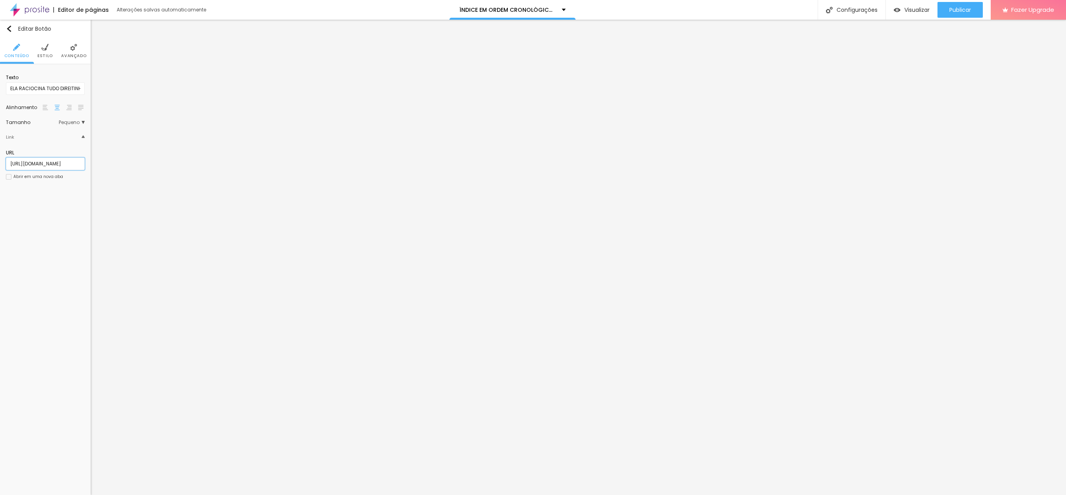
type input "[URL][DOMAIN_NAME]"
type input "ELA É SINCERA E DEDICADA"
drag, startPoint x: 965, startPoint y: 7, endPoint x: 943, endPoint y: 39, distance: 39.4
click at [965, 7] on span "Publicar" at bounding box center [960, 10] width 22 height 6
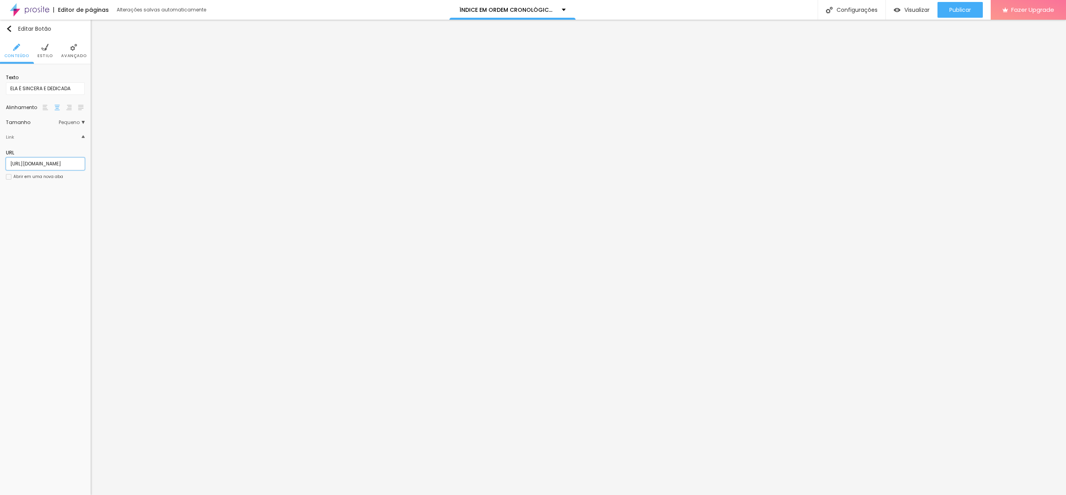
scroll to position [0, 79]
click at [77, 164] on input "[URL][DOMAIN_NAME]" at bounding box center [45, 164] width 79 height 13
drag, startPoint x: 84, startPoint y: 163, endPoint x: 23, endPoint y: 164, distance: 60.3
click at [0, 162] on html "Editor de páginas Alterações salvas automaticamente ÍNDICE EM ORDEM CRONOLÓGICA…" at bounding box center [533, 247] width 1066 height 495
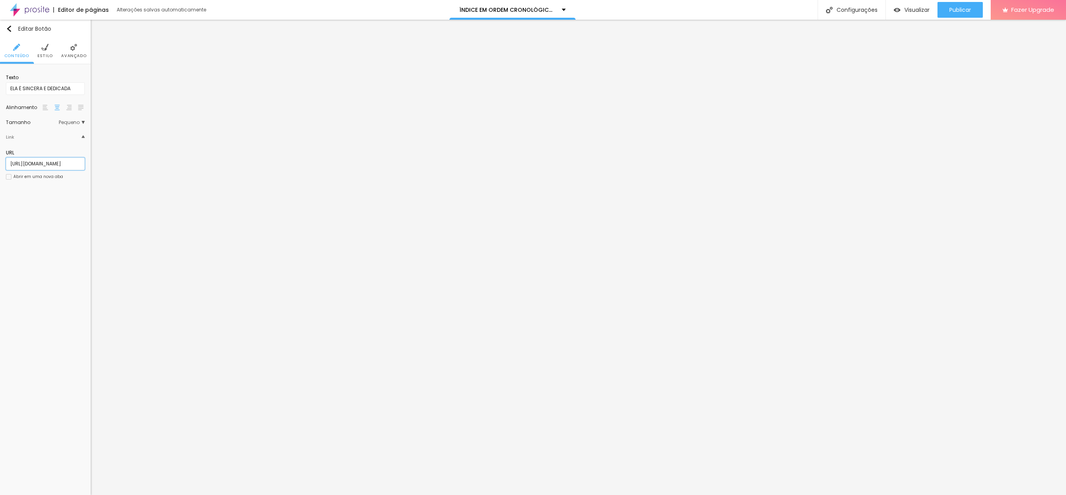
paste input "a-parceira-incrivelmente-produtiv"
type input "[URL][DOMAIN_NAME]"
drag, startPoint x: 74, startPoint y: 88, endPoint x: -28, endPoint y: 84, distance: 101.7
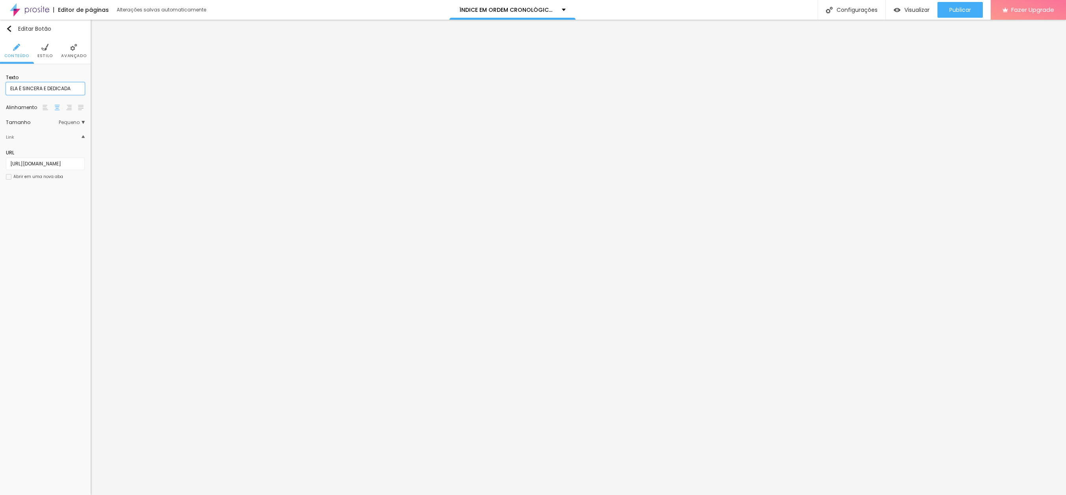
click at [0, 84] on html "Editor de páginas Alterações salvas automaticamente ÍNDICE EM ORDEM CRONOLÓGICA…" at bounding box center [533, 247] width 1066 height 495
type input "A PARCEIRA INCRIVELMENTE PRODUTIVA"
click at [963, 11] on span "Publicar" at bounding box center [960, 10] width 22 height 6
paste input "o-[PERSON_NAME]-e-o-peixe-em-pedacos"
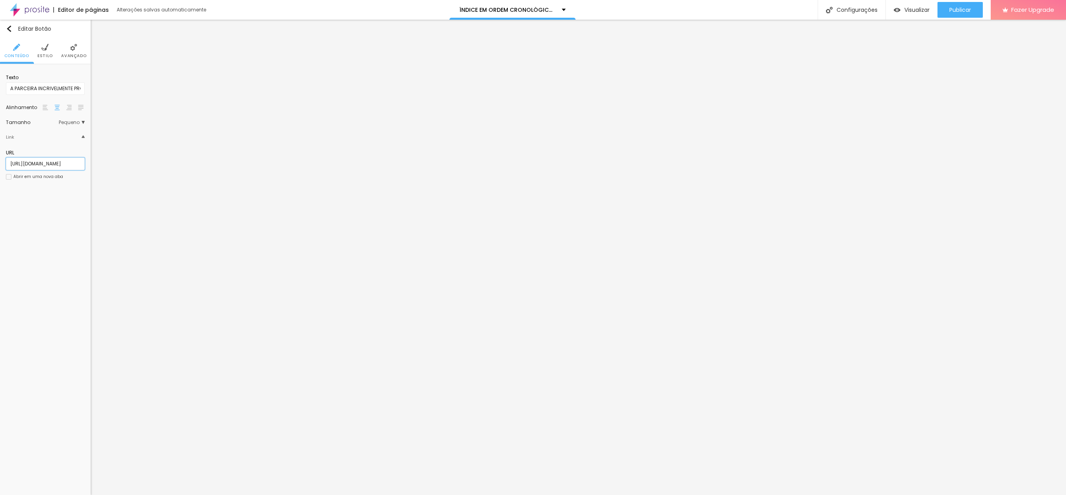
scroll to position [0, 119]
type input "[URL][DOMAIN_NAME]"
type input "O [PERSON_NAME] E O PEIXE EM PEDAÇOS"
click at [958, 11] on span "Publicar" at bounding box center [960, 10] width 22 height 6
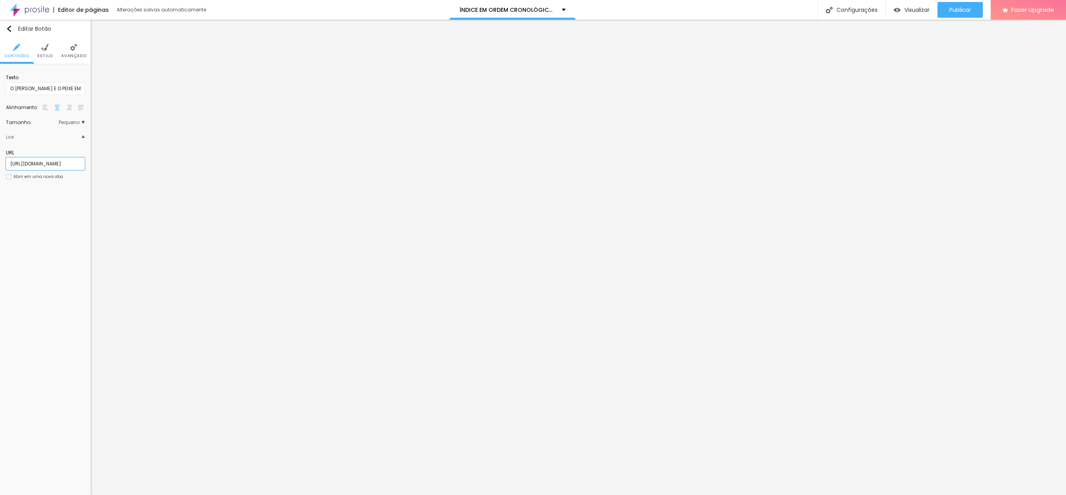
scroll to position [0, 119]
click at [65, 163] on input "[URL][DOMAIN_NAME]" at bounding box center [45, 164] width 79 height 13
drag, startPoint x: 81, startPoint y: 163, endPoint x: -30, endPoint y: 160, distance: 110.8
click at [0, 160] on html "Editor de páginas Alterações salvas automaticamente ÍNDICE EM ORDEM CRONOLÓGICA…" at bounding box center [533, 247] width 1066 height 495
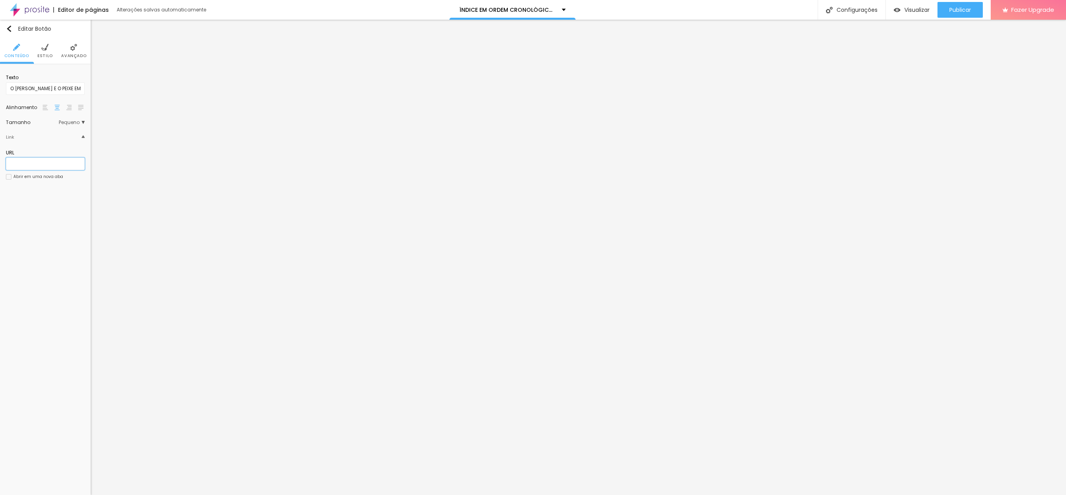
paste input "[URL][DOMAIN_NAME]"
type input "[URL][DOMAIN_NAME]"
drag, startPoint x: 81, startPoint y: 89, endPoint x: 86, endPoint y: 88, distance: 4.9
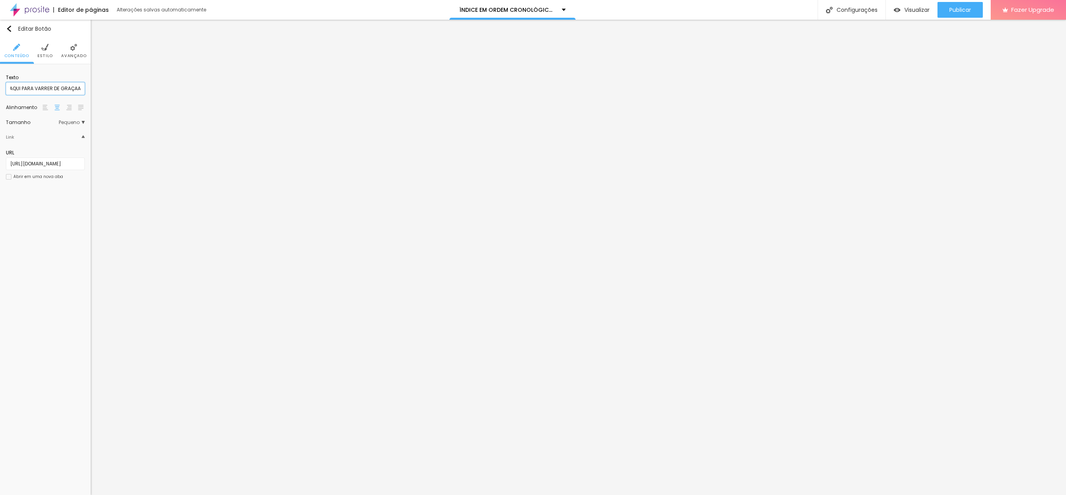
click at [81, 89] on input "TROUXERAM A GENTE AQUI PARA VARRER DE GRAÇAA" at bounding box center [45, 88] width 79 height 13
type input "TROUXERAM A GENTE AQUI PARA VARRER DE GRAÇA"
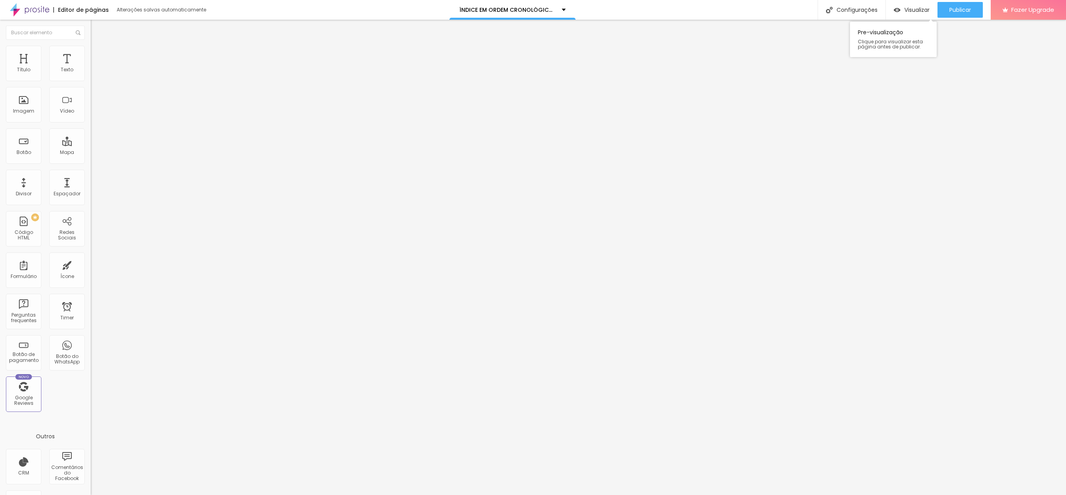
drag, startPoint x: 956, startPoint y: 11, endPoint x: 911, endPoint y: 1, distance: 46.8
click at [956, 11] on span "Publicar" at bounding box center [960, 10] width 22 height 6
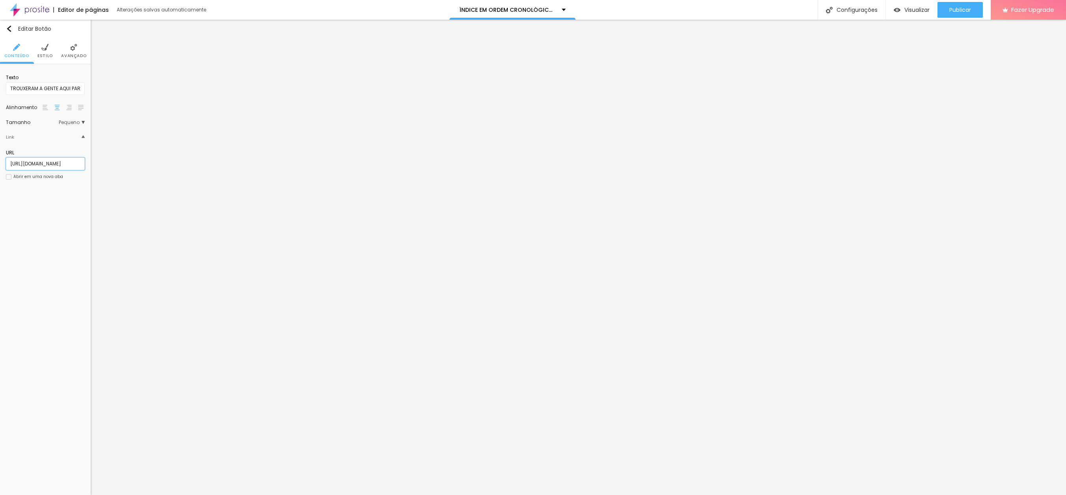
scroll to position [0, 131]
paste input "o-nome-do-prefeito-e-[MEDICAL_DATA]"
type input "[URL][DOMAIN_NAME][MEDICAL_DATA]"
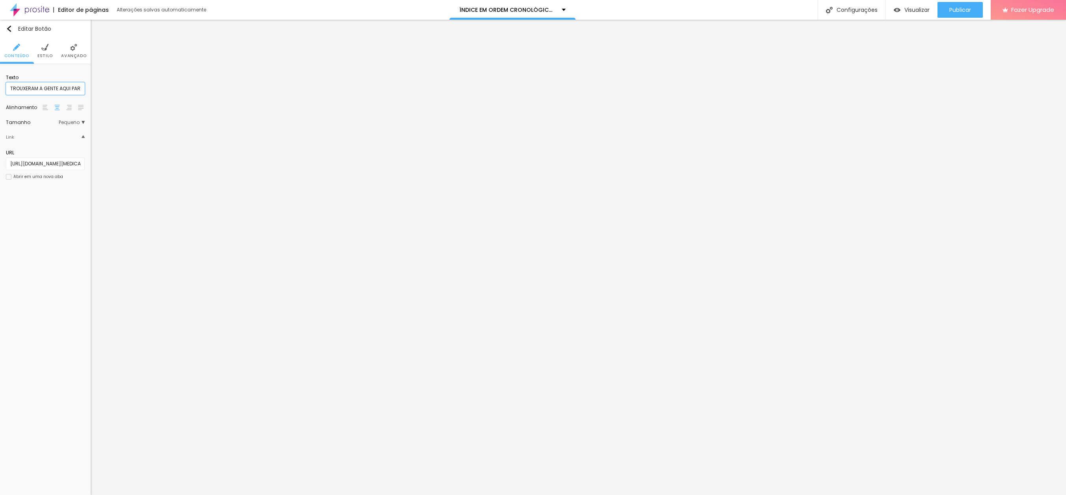
drag, startPoint x: 83, startPoint y: 89, endPoint x: -23, endPoint y: 84, distance: 106.5
click at [0, 84] on html "Editor de páginas Alterações salvas automaticamente ÍNDICE EM ORDEM CRONOLÓGICA…" at bounding box center [533, 247] width 1066 height 495
type input "O NOME DO PREFEITO É PÚBIS"
drag, startPoint x: 956, startPoint y: 8, endPoint x: 882, endPoint y: 1, distance: 74.4
click at [955, 8] on span "Publicar" at bounding box center [960, 10] width 22 height 6
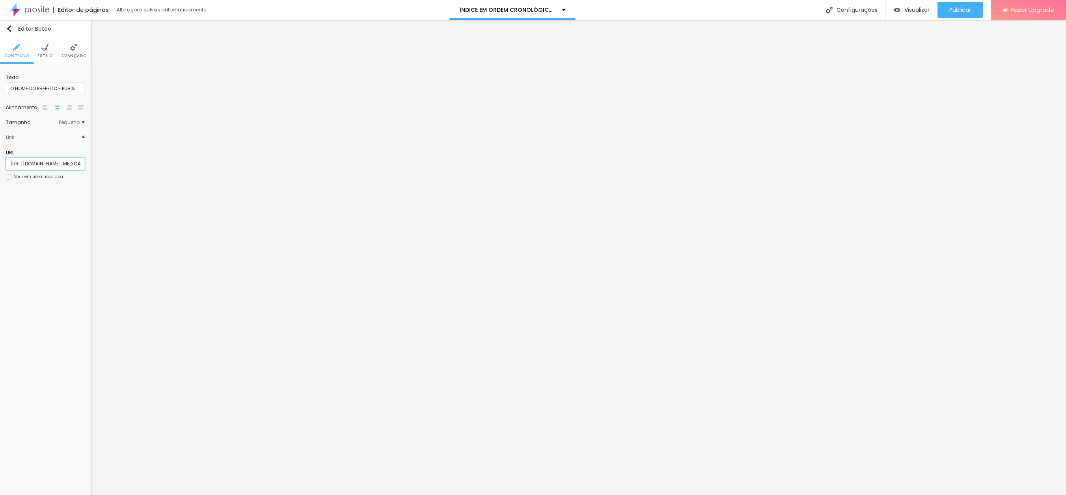
scroll to position [0, 86]
paste input "procurem-saber-quem-ela-e"
type input "[URL][DOMAIN_NAME]"
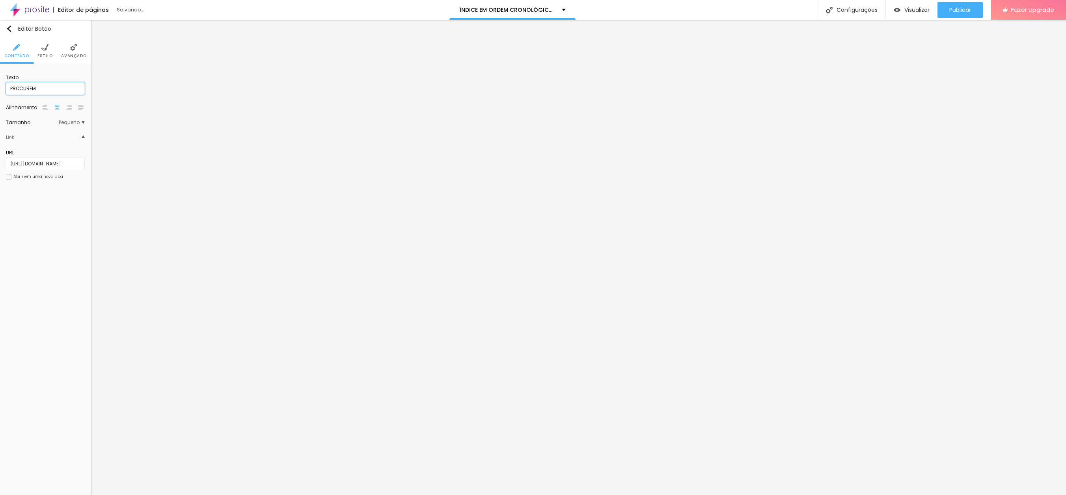
type input "PROCUREM SABER QUEM ELA É"
click at [956, 9] on span "Publicar" at bounding box center [960, 10] width 22 height 6
paste input "mas-no-meu-coracao-esta-nevando"
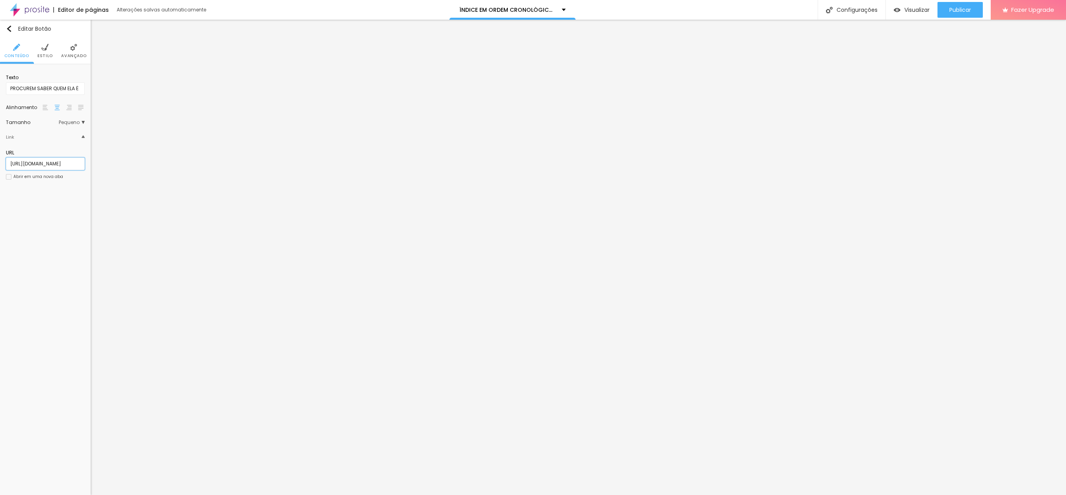
type input "[URL][DOMAIN_NAME]"
drag, startPoint x: 82, startPoint y: 87, endPoint x: -40, endPoint y: 79, distance: 122.0
click at [0, 79] on html "Editor de páginas Alterações salvas automaticamente ÍNDICE EM ORDEM CRONOLÓGICA…" at bounding box center [533, 247] width 1066 height 495
type input "MAS NO MEU CORAÇÃO ESTÁ NEVANDO"
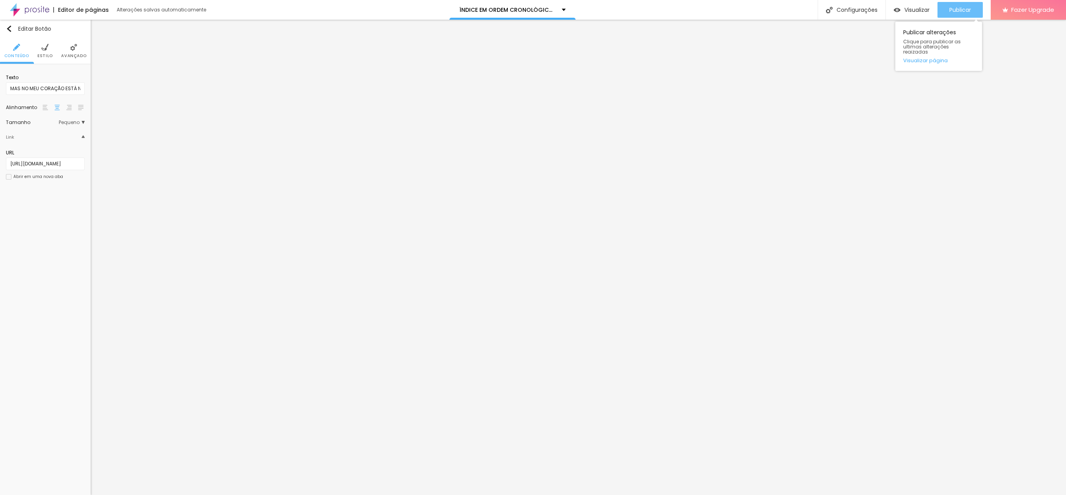
click at [961, 8] on span "Publicar" at bounding box center [960, 10] width 22 height 6
click at [74, 164] on input "[URL][DOMAIN_NAME]" at bounding box center [45, 164] width 79 height 13
drag, startPoint x: 80, startPoint y: 165, endPoint x: 18, endPoint y: 184, distance: 65.1
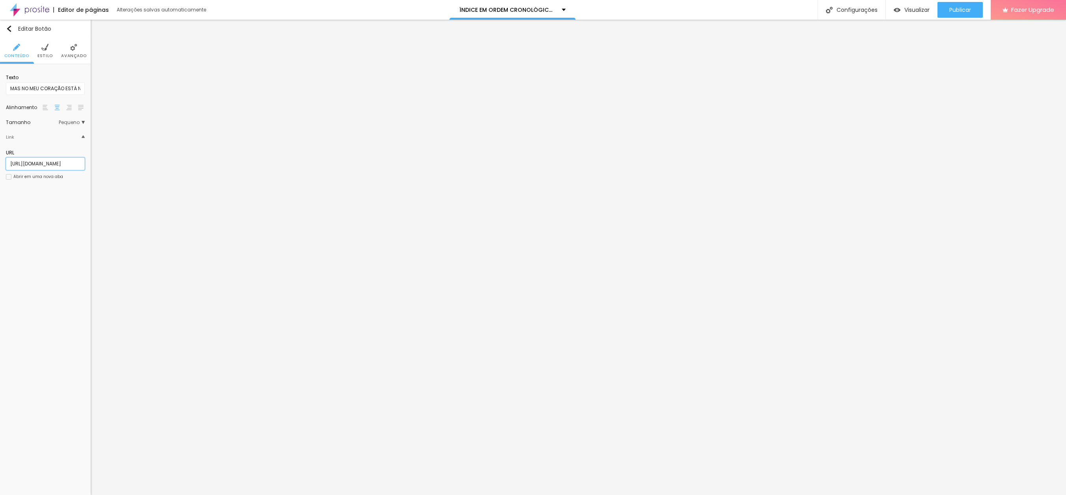
click at [0, 161] on html "Editor de páginas Alterações salvas automaticamente ÍNDICE EM ORDEM CRONOLÓGICA…" at bounding box center [533, 247] width 1066 height 495
paste input "[URL][DOMAIN_NAME]"
type input "[URL][DOMAIN_NAME]"
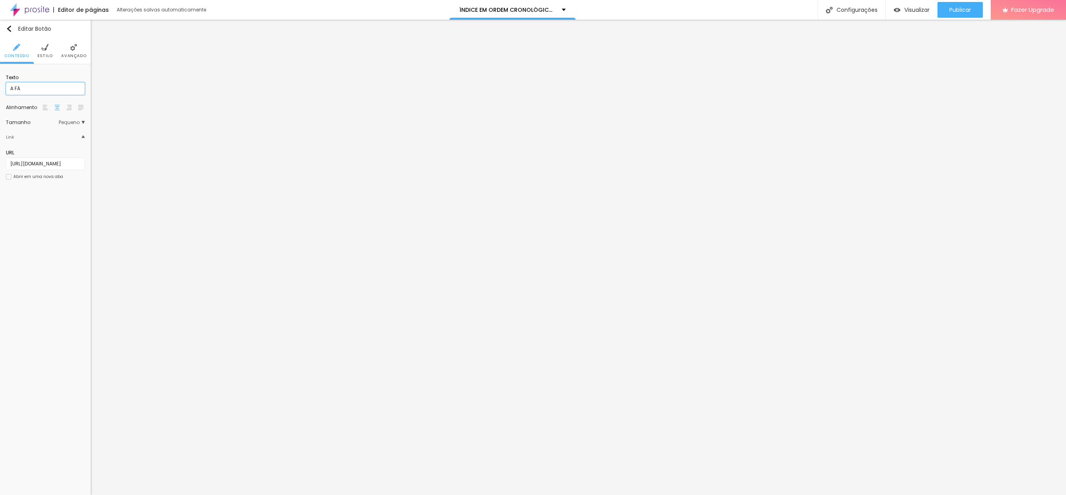
type input "A FÁBRICA DE BEBÊS"
drag, startPoint x: 961, startPoint y: 6, endPoint x: 1014, endPoint y: 7, distance: 52.0
click at [961, 7] on span "Publicar" at bounding box center [960, 10] width 22 height 6
click at [8, 87] on input "OS SAPATOS DOURADOS E O VULCÃO" at bounding box center [45, 88] width 79 height 13
click at [23, 164] on input "[URL][DOMAIN_NAME]" at bounding box center [45, 164] width 79 height 13
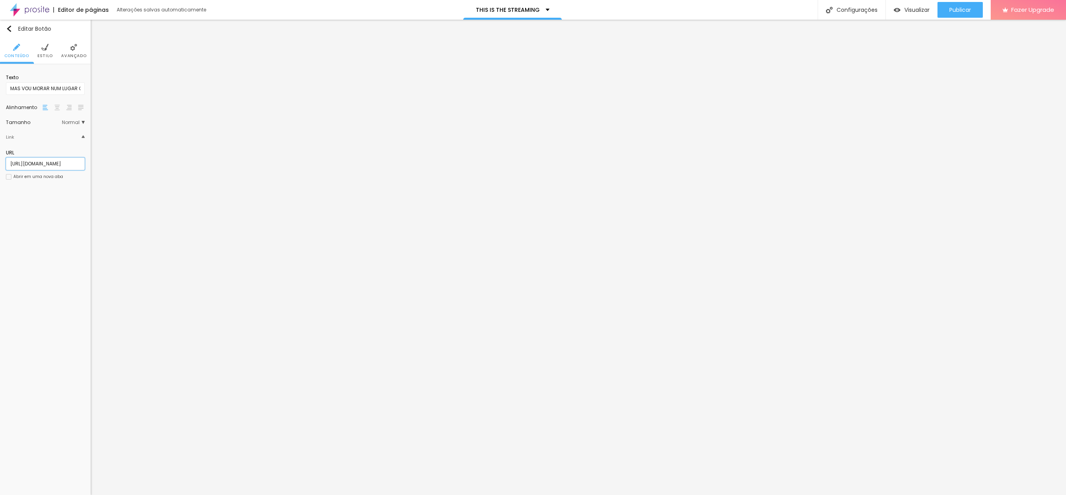
scroll to position [0, 93]
paste input "mas-vou-morar-num-lugar-onde-aconteceu-essa-desgrac"
type input "[URL][DOMAIN_NAME]"
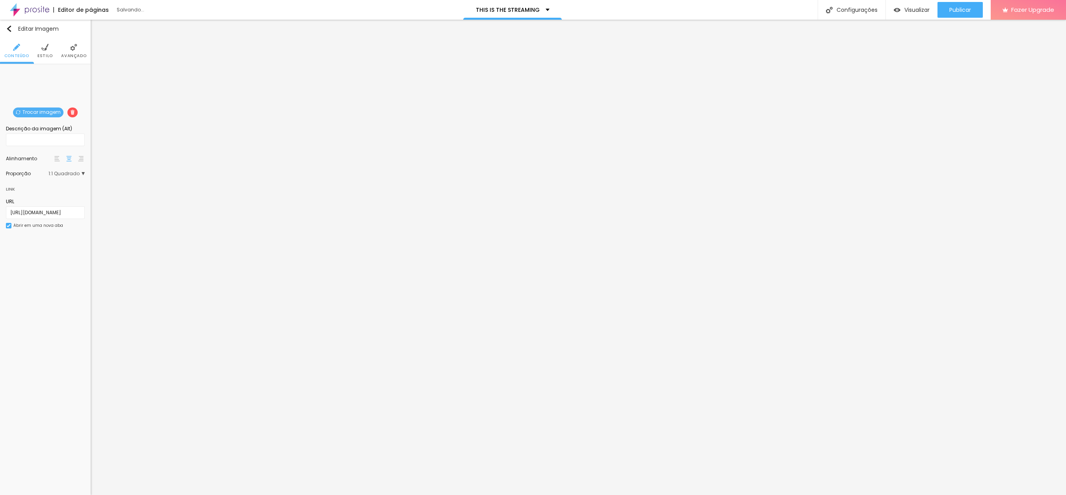
drag, startPoint x: 76, startPoint y: 257, endPoint x: 76, endPoint y: 251, distance: 5.9
click at [75, 257] on div "Editar Imagem Conteúdo Estilo Avançado Trocar imagem Descrição da imagem (Alt) …" at bounding box center [45, 258] width 91 height 476
click at [950, 10] on span "Publicar" at bounding box center [960, 10] width 22 height 6
